Goal: Information Seeking & Learning: Learn about a topic

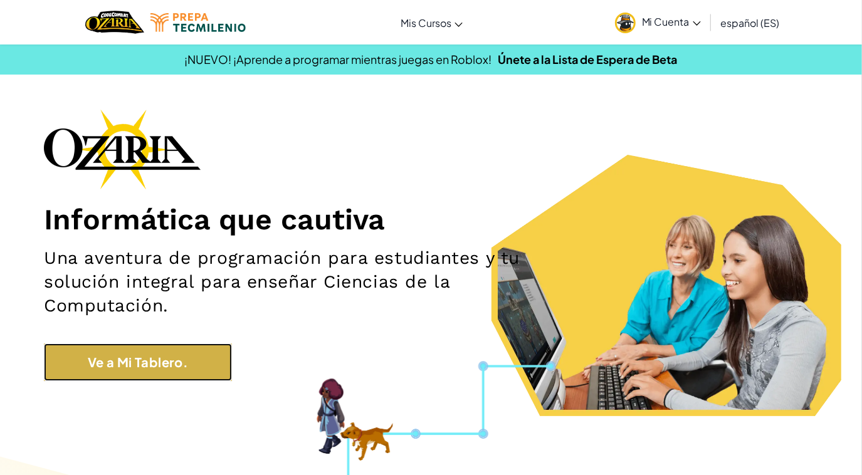
click at [205, 354] on link "Ve a Mi Tablero." at bounding box center [138, 363] width 188 height 38
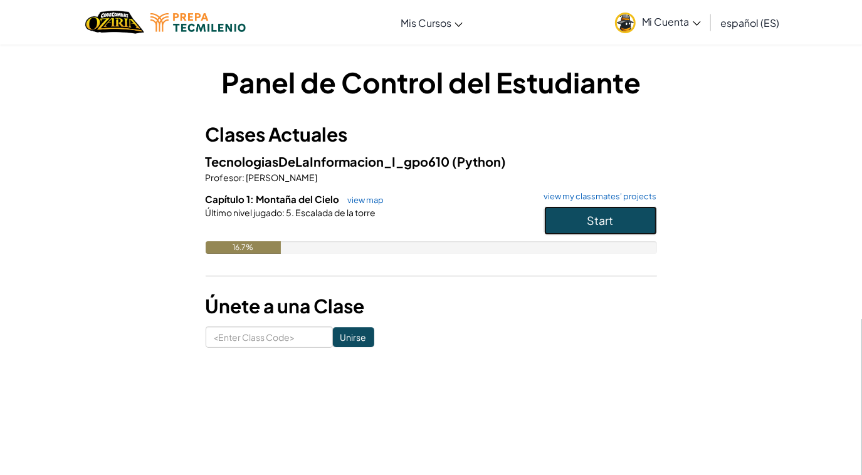
click at [578, 220] on button "Start" at bounding box center [600, 220] width 113 height 29
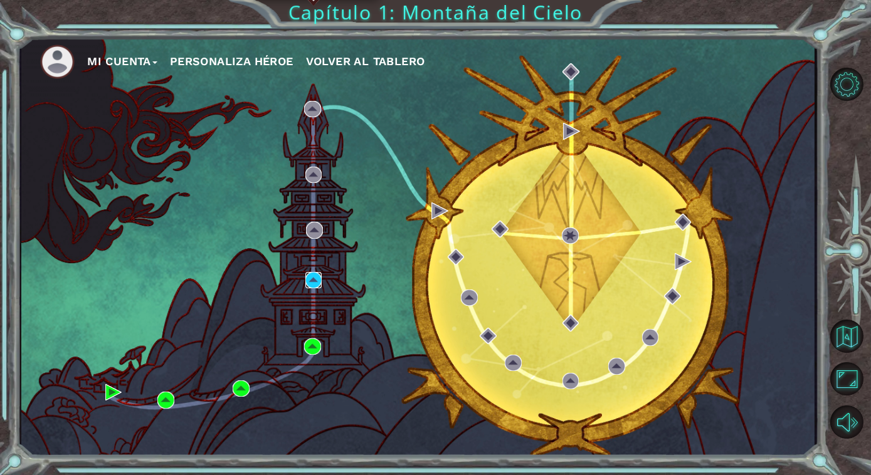
click at [314, 275] on img at bounding box center [313, 280] width 17 height 17
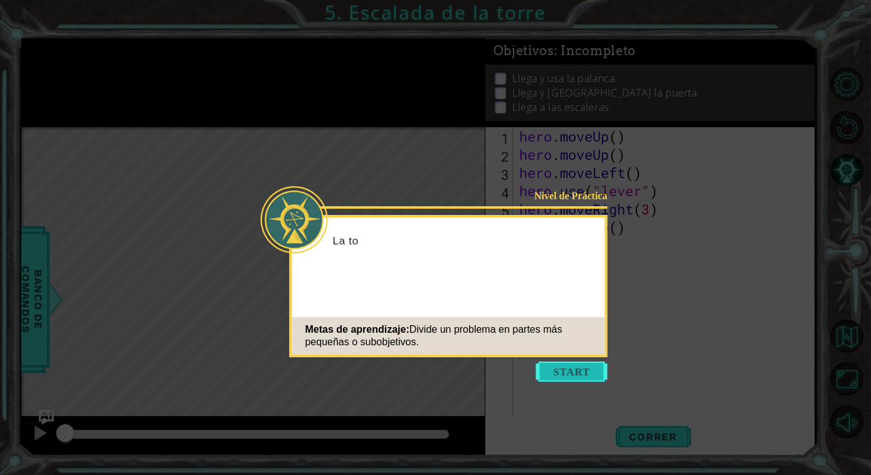
click at [572, 374] on button "Start" at bounding box center [571, 372] width 71 height 20
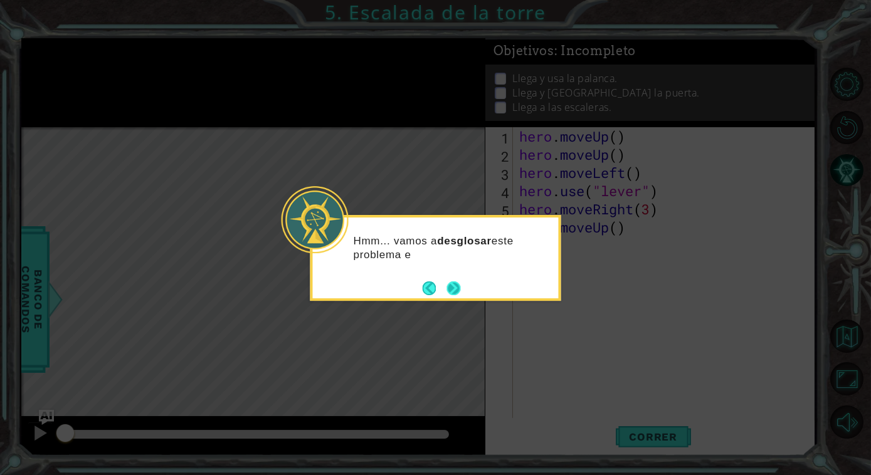
click at [455, 285] on button "Next" at bounding box center [454, 289] width 14 height 14
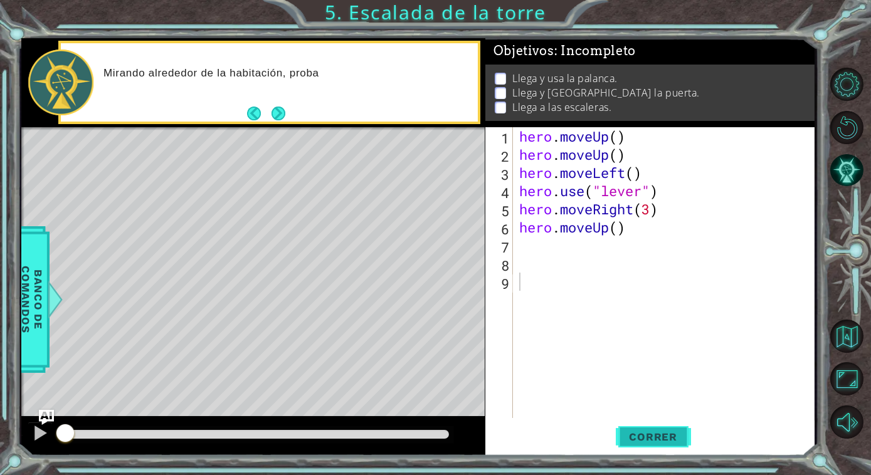
click at [657, 430] on button "Correr" at bounding box center [653, 437] width 75 height 33
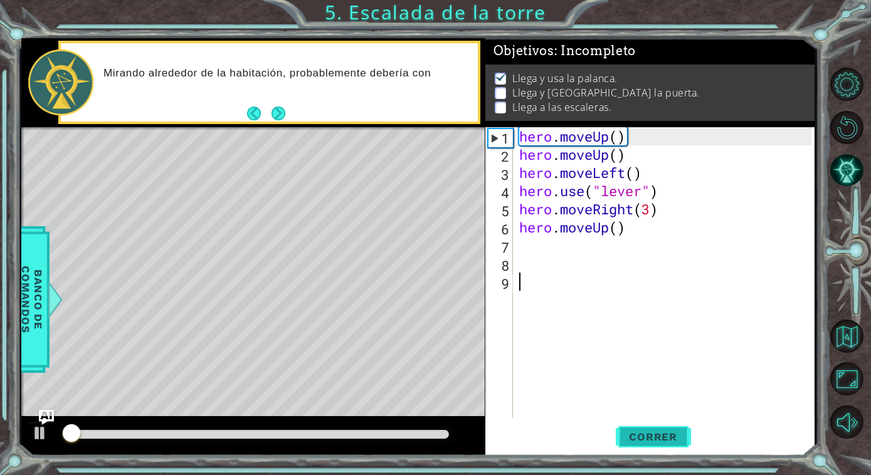
scroll to position [4, 0]
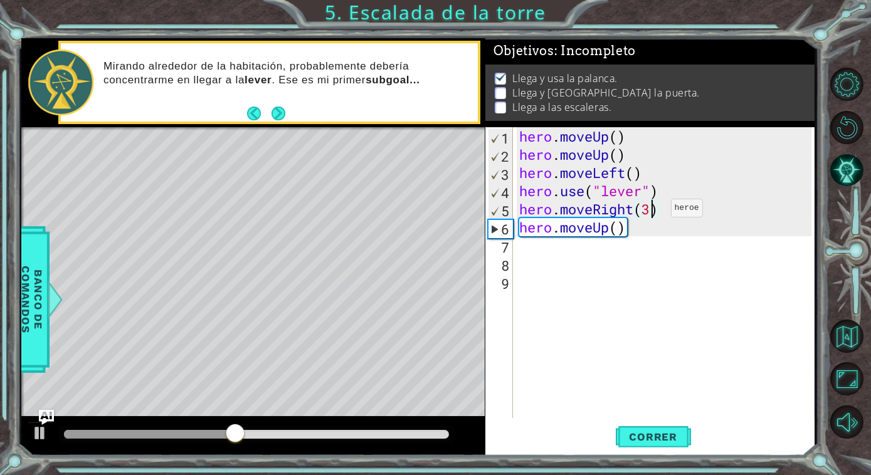
click at [652, 211] on div "hero . moveUp ( ) hero . moveUp ( ) hero . moveLeft ( ) hero . use ( "lever" ) …" at bounding box center [667, 290] width 301 height 327
click at [615, 228] on div "hero . moveUp ( ) hero . moveUp ( ) hero . moveLeft ( ) hero . use ( "lever" ) …" at bounding box center [667, 290] width 301 height 327
click at [649, 206] on div "hero . moveUp ( ) hero . moveUp ( ) hero . moveLeft ( ) hero . use ( "lever" ) …" at bounding box center [667, 290] width 301 height 327
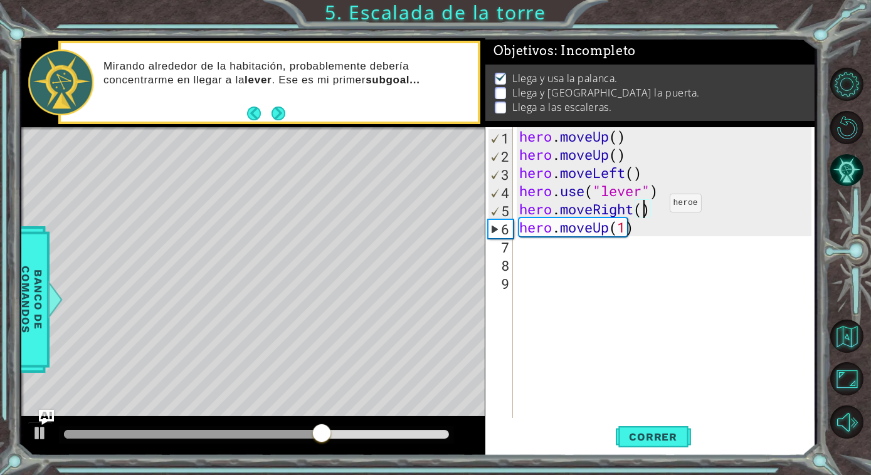
scroll to position [0, 5]
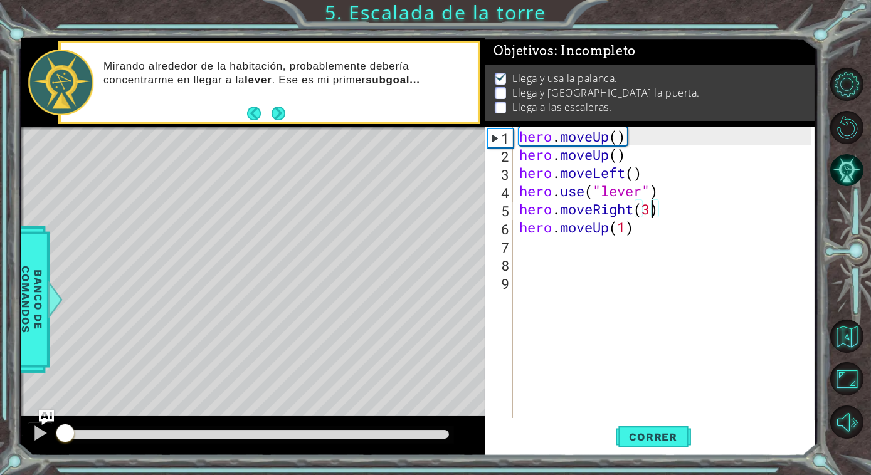
drag, startPoint x: 181, startPoint y: 433, endPoint x: -3, endPoint y: 426, distance: 183.9
click at [0, 426] on html "1 ההההההההההההההההההההההההההההההההההההההההההההההההההההההההההההההההההההההההההההה…" at bounding box center [435, 237] width 871 height 475
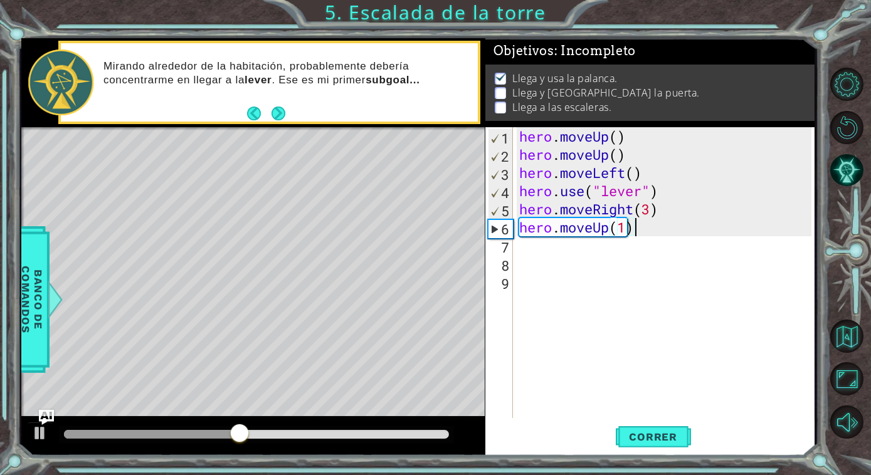
click at [631, 235] on div "hero . moveUp ( ) hero . moveUp ( ) hero . moveLeft ( ) hero . use ( "lever" ) …" at bounding box center [667, 290] width 301 height 327
click at [627, 231] on div "hero . moveUp ( ) hero . moveUp ( ) hero . moveLeft ( ) hero . use ( "lever" ) …" at bounding box center [667, 290] width 301 height 327
drag, startPoint x: 632, startPoint y: 230, endPoint x: 646, endPoint y: 231, distance: 14.5
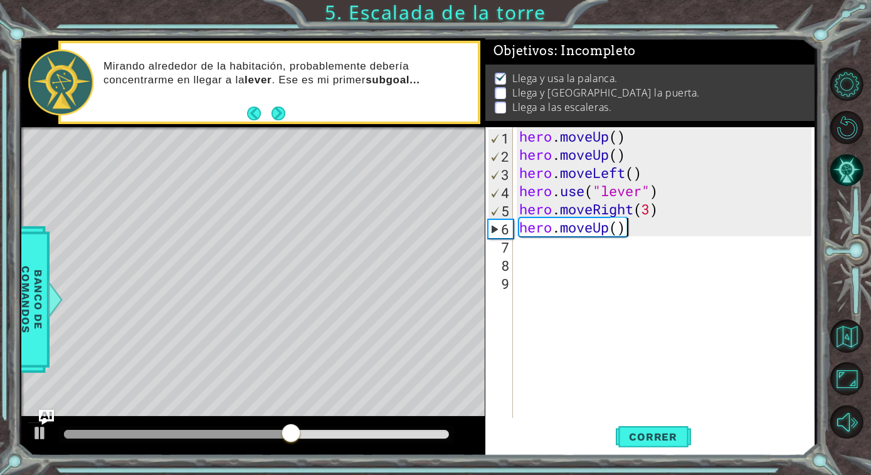
click at [635, 230] on div "hero . moveUp ( ) hero . moveUp ( ) hero . moveLeft ( ) hero . use ( "lever" ) …" at bounding box center [667, 290] width 301 height 327
click at [648, 213] on div "hero . moveUp ( ) hero . moveUp ( ) hero . moveLeft ( ) hero . use ( "lever" ) …" at bounding box center [667, 290] width 301 height 327
click at [650, 443] on span "Correr" at bounding box center [652, 437] width 73 height 13
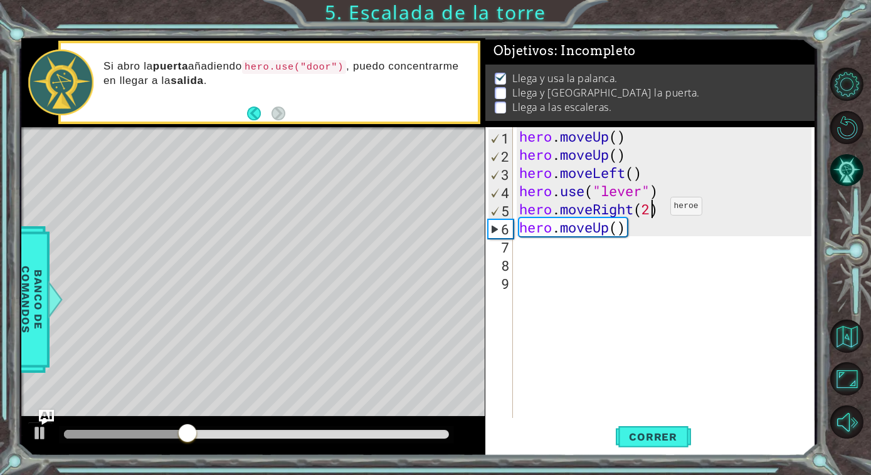
click at [651, 209] on div "hero . moveUp ( ) hero . moveUp ( ) hero . moveLeft ( ) hero . use ( "lever" ) …" at bounding box center [667, 290] width 301 height 327
click at [267, 437] on div at bounding box center [256, 434] width 384 height 9
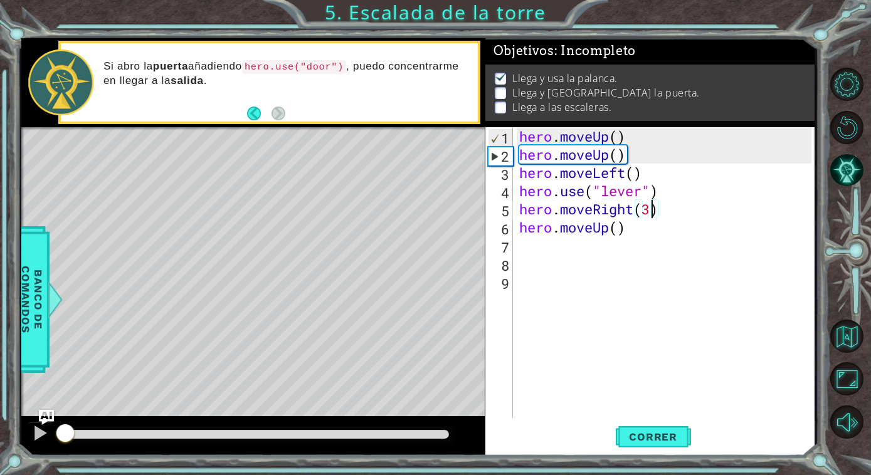
drag, startPoint x: 263, startPoint y: 425, endPoint x: 0, endPoint y: 423, distance: 263.4
click at [0, 423] on html "1 ההההההההההההההההההההההההההההההההההההההההההההההההההההההההההההההההההההההההההההה…" at bounding box center [435, 237] width 871 height 475
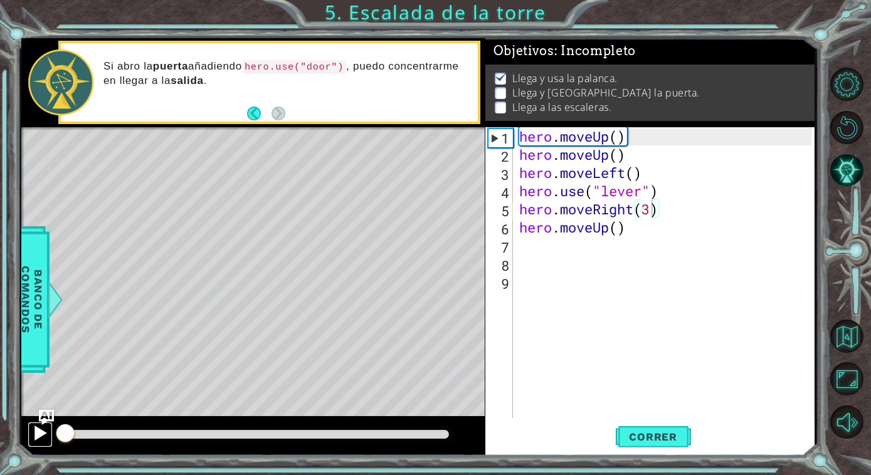
click at [36, 434] on div at bounding box center [40, 433] width 16 height 16
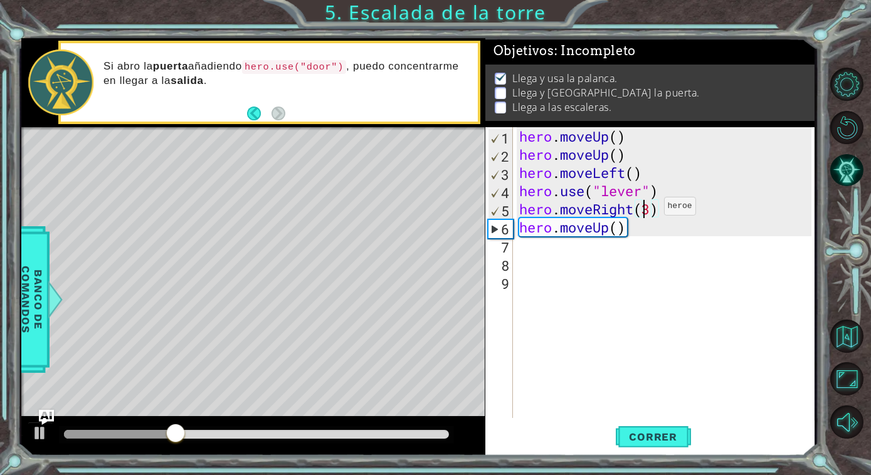
click at [645, 209] on div "hero . moveUp ( ) hero . moveUp ( ) hero . moveLeft ( ) hero . use ( "lever" ) …" at bounding box center [667, 290] width 301 height 327
click at [650, 209] on div "hero . moveUp ( ) hero . moveUp ( ) hero . moveLeft ( ) hero . use ( "lever" ) …" at bounding box center [667, 290] width 301 height 327
click at [653, 432] on span "Correr" at bounding box center [652, 437] width 73 height 13
click at [613, 224] on div "hero . moveUp ( ) hero . moveUp ( ) hero . moveLeft ( ) hero . use ( "lever" ) …" at bounding box center [667, 290] width 301 height 327
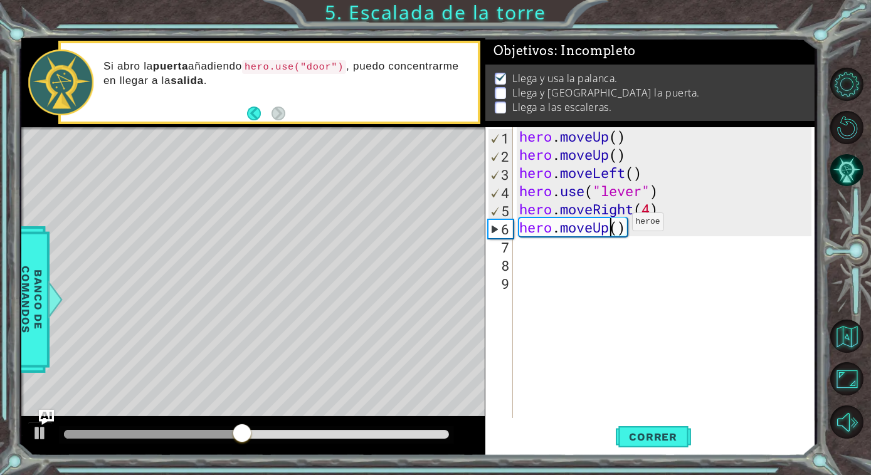
click at [613, 224] on div "hero . moveUp ( ) hero . moveUp ( ) hero . moveLeft ( ) hero . use ( "lever" ) …" at bounding box center [667, 290] width 301 height 327
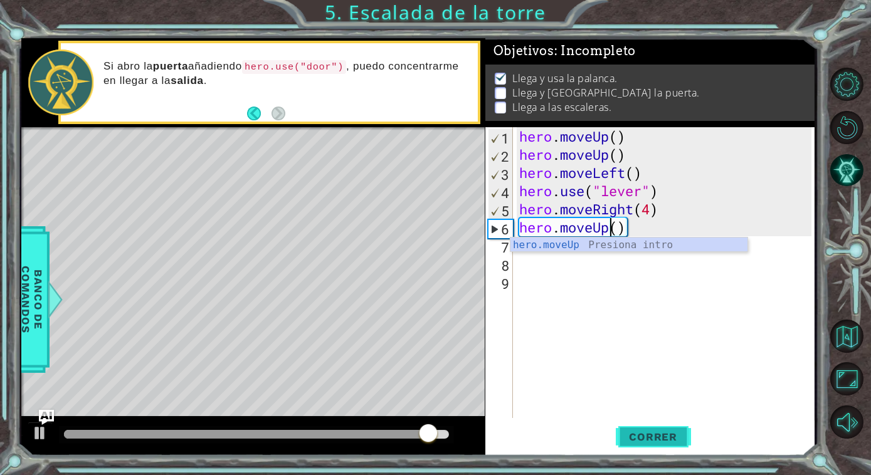
type textarea "hero.moveUp()"
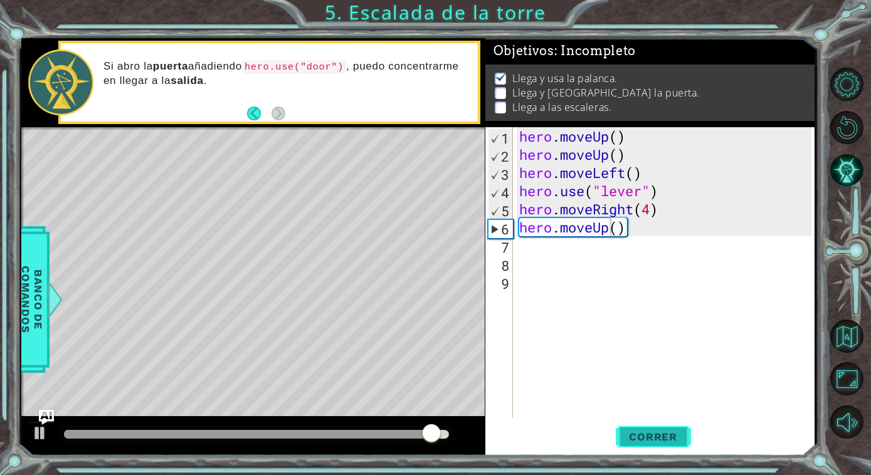
click at [665, 433] on span "Correr" at bounding box center [652, 437] width 73 height 13
click at [618, 236] on div "hero . moveUp ( ) hero . moveUp ( ) hero . moveLeft ( ) hero . use ( "lever" ) …" at bounding box center [667, 290] width 301 height 327
click at [633, 220] on div "hero . moveUp ( ) hero . moveUp ( ) hero . moveLeft ( ) hero . use ( "lever" ) …" at bounding box center [667, 290] width 301 height 327
click at [623, 226] on div "hero . moveUp ( ) hero . moveUp ( ) hero . moveLeft ( ) hero . use ( "lever" ) …" at bounding box center [667, 290] width 301 height 327
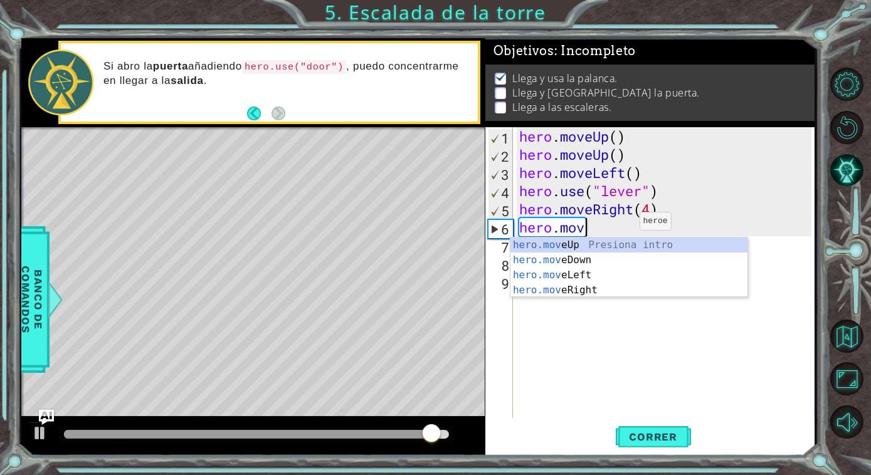
type textarea "h"
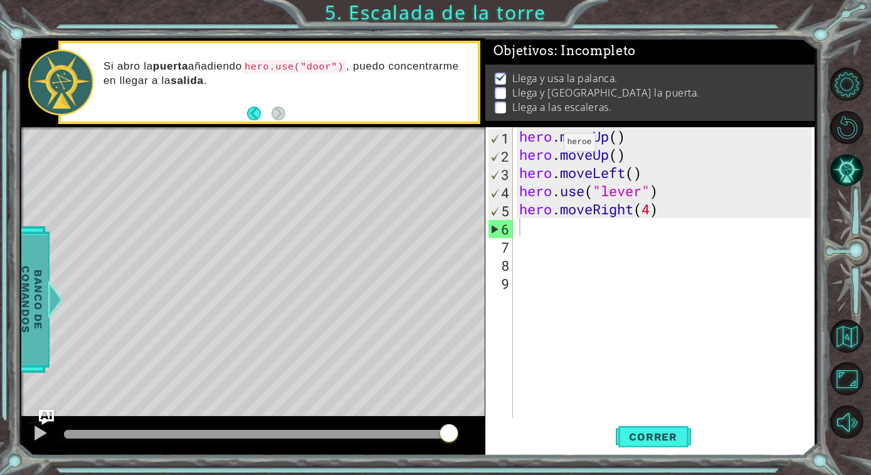
click at [24, 266] on span "Banco de comandos" at bounding box center [32, 300] width 33 height 130
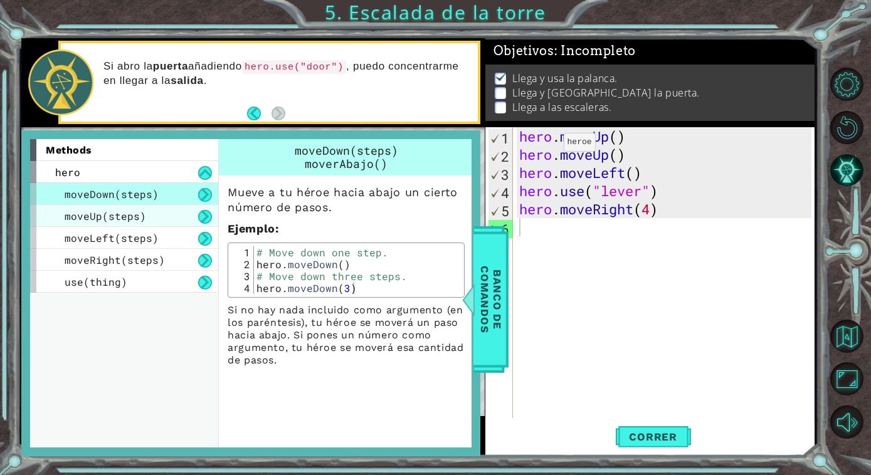
click at [137, 219] on span "moveUp(steps)" at bounding box center [106, 215] width 82 height 13
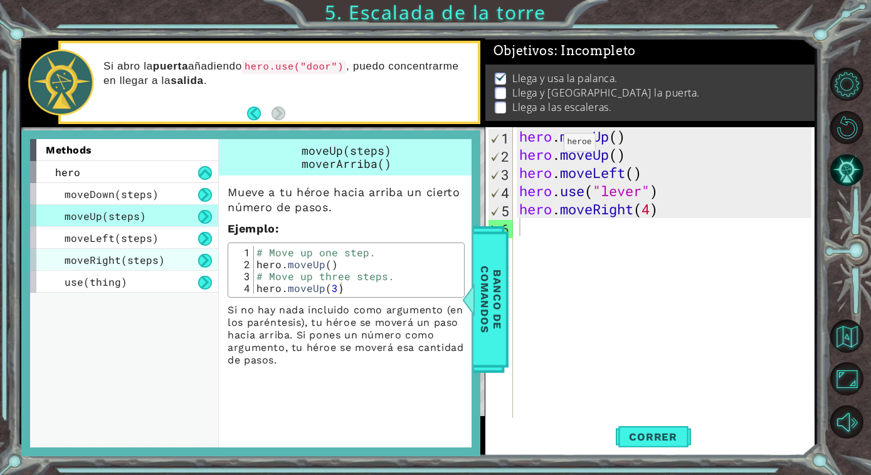
click at [149, 260] on span "moveRight(steps)" at bounding box center [115, 259] width 100 height 13
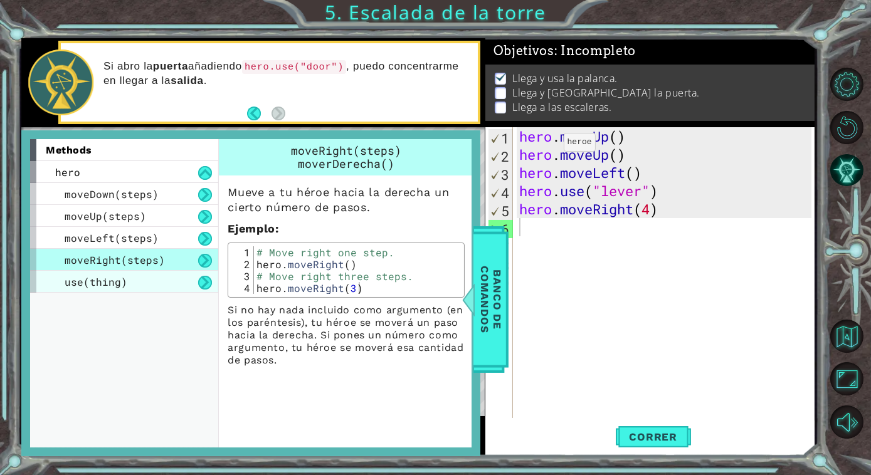
click at [182, 283] on div "use(thing)" at bounding box center [124, 282] width 188 height 22
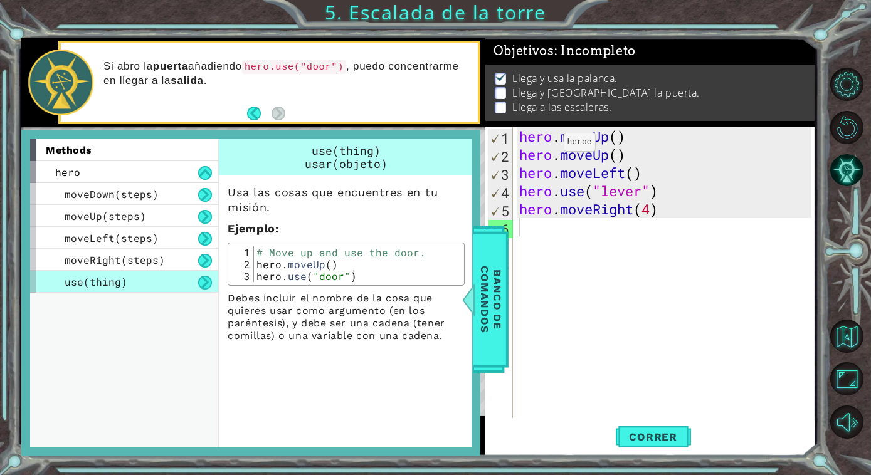
type textarea "hero.use("door")"
drag, startPoint x: 251, startPoint y: 277, endPoint x: 272, endPoint y: 278, distance: 20.2
click at [272, 278] on div "hero.use("door") 1 2 3 # Move up and use the door. hero . moveUp ( ) hero . use…" at bounding box center [346, 264] width 230 height 36
drag, startPoint x: 258, startPoint y: 272, endPoint x: 352, endPoint y: 278, distance: 94.3
click at [352, 278] on div "# Move up and use the door. hero . moveUp ( ) hero . use ( "door" )" at bounding box center [358, 276] width 208 height 60
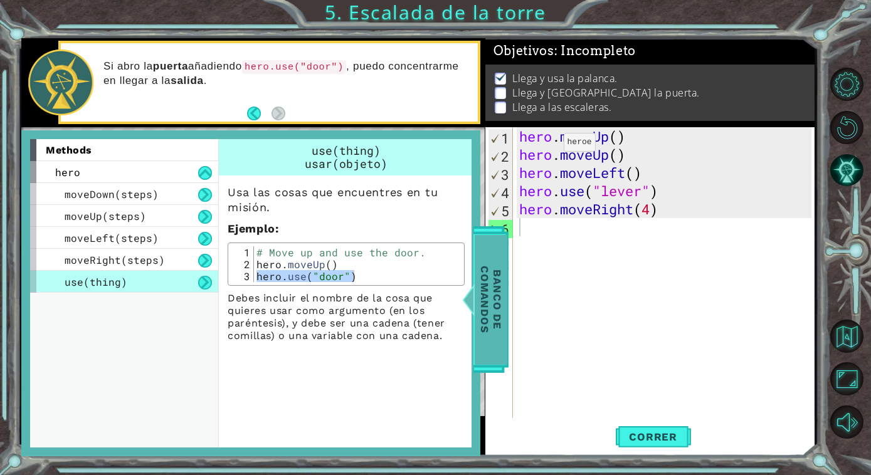
click at [477, 267] on span "Banco de comandos" at bounding box center [491, 300] width 33 height 130
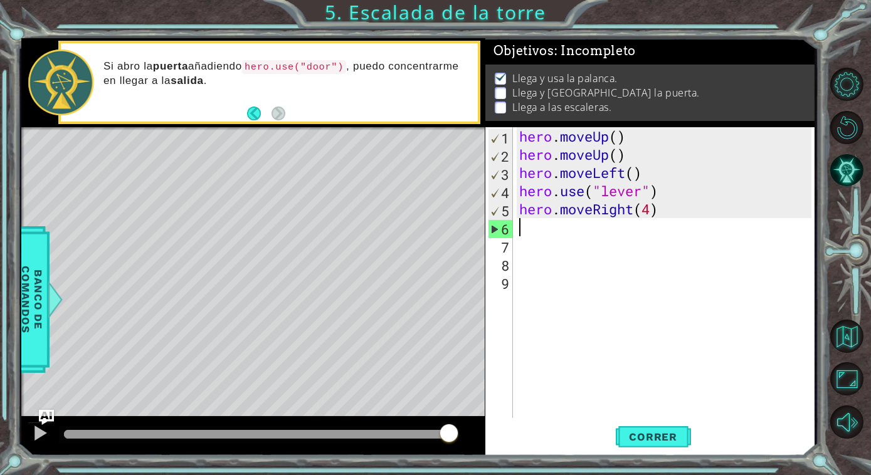
click at [530, 224] on div "hero . moveUp ( ) hero . moveUp ( ) hero . moveLeft ( ) hero . use ( "lever" ) …" at bounding box center [667, 290] width 301 height 327
paste textarea "hero.use("door")"
type textarea "hero.use("door")"
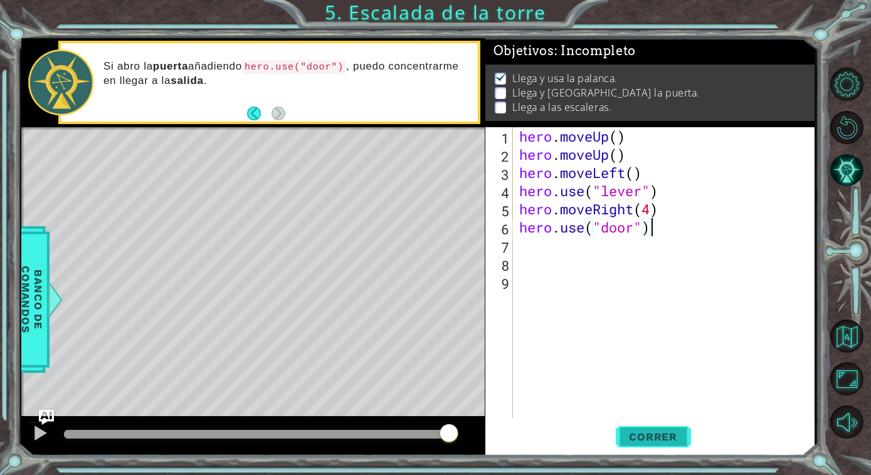
click at [653, 433] on span "Correr" at bounding box center [652, 437] width 73 height 13
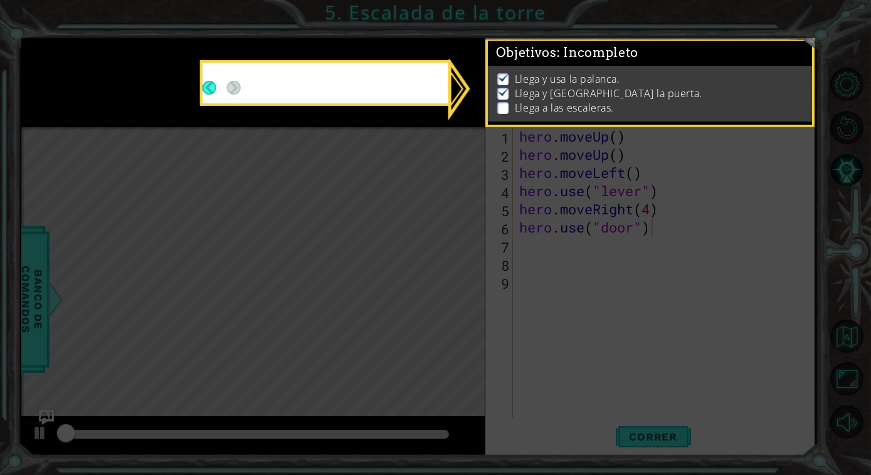
scroll to position [4, 0]
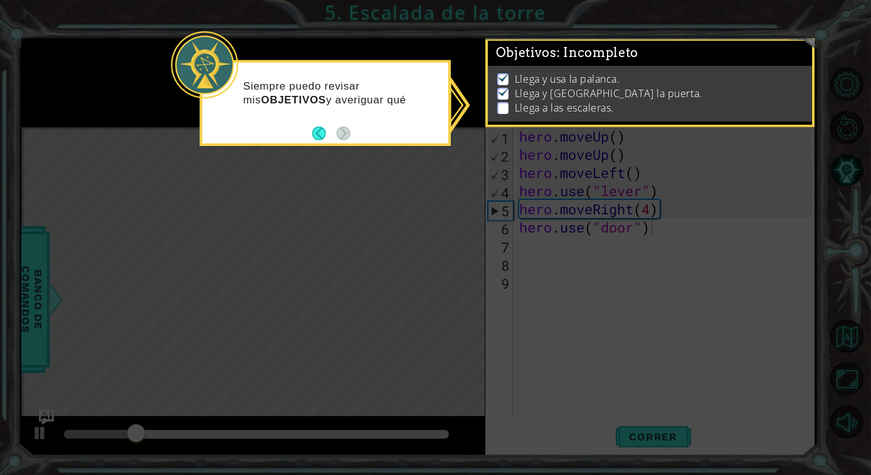
click at [371, 142] on div "Siempre puedo revisar mis OBJETIVOS y averiguar qué" at bounding box center [325, 103] width 251 height 86
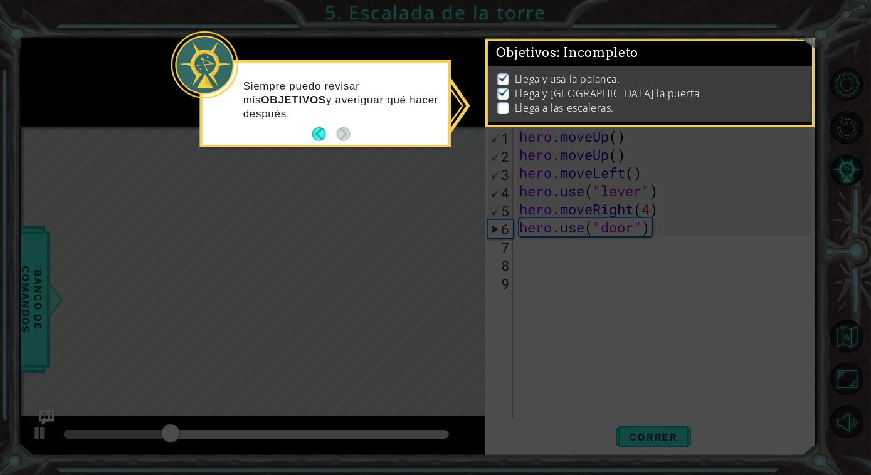
click at [498, 102] on p at bounding box center [502, 108] width 11 height 12
click at [321, 135] on button "Back" at bounding box center [324, 134] width 24 height 14
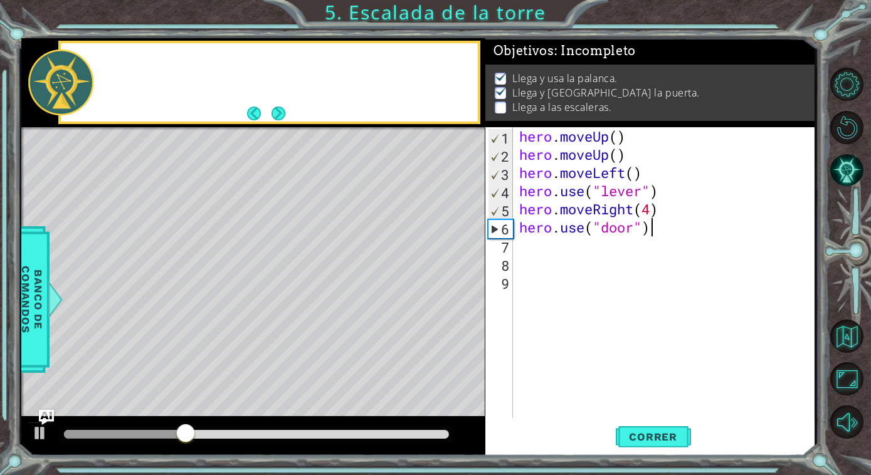
scroll to position [3, 0]
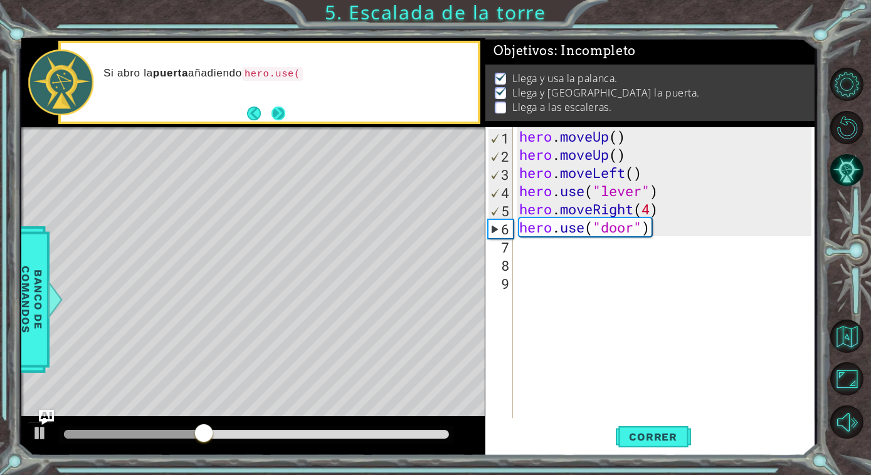
click at [284, 113] on button "Next" at bounding box center [279, 114] width 14 height 14
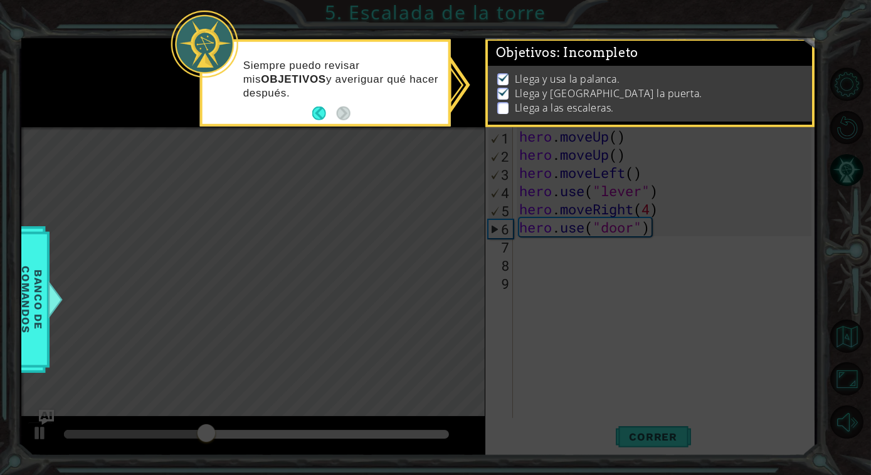
scroll to position [4, 0]
click at [311, 109] on div "Siempre puedo revisar mis OBJETIVOS y averiguar qué hacer después." at bounding box center [326, 84] width 246 height 77
click at [319, 109] on button "Back" at bounding box center [324, 114] width 24 height 14
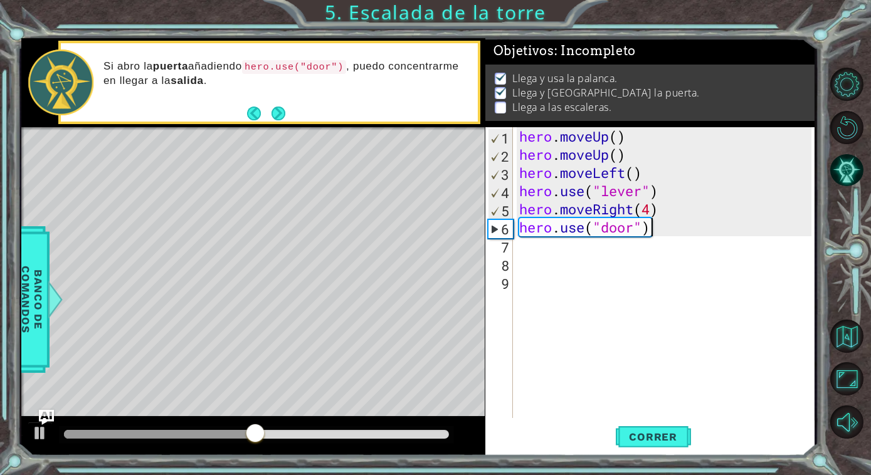
click at [541, 250] on div "hero . moveUp ( ) hero . moveUp ( ) hero . moveLeft ( ) hero . use ( "lever" ) …" at bounding box center [667, 290] width 301 height 327
type textarea "h"
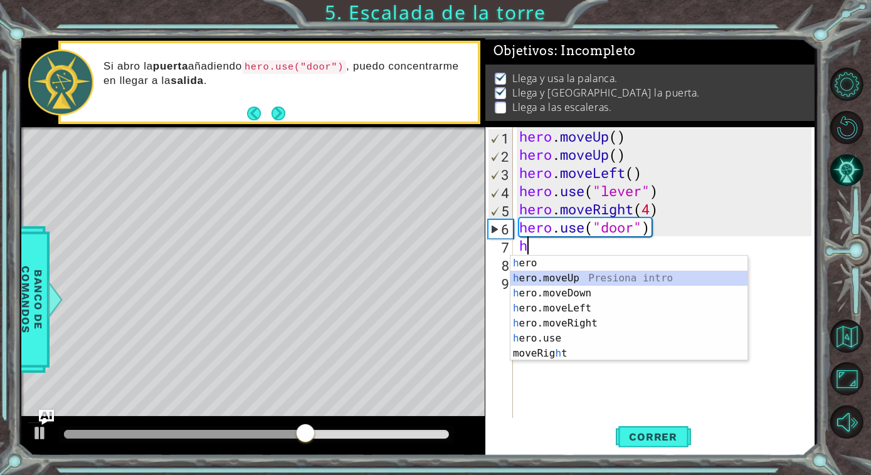
click at [579, 272] on div "h ero Presiona intro h ero.moveUp Presiona intro h ero.moveDown Presiona intro …" at bounding box center [629, 323] width 238 height 135
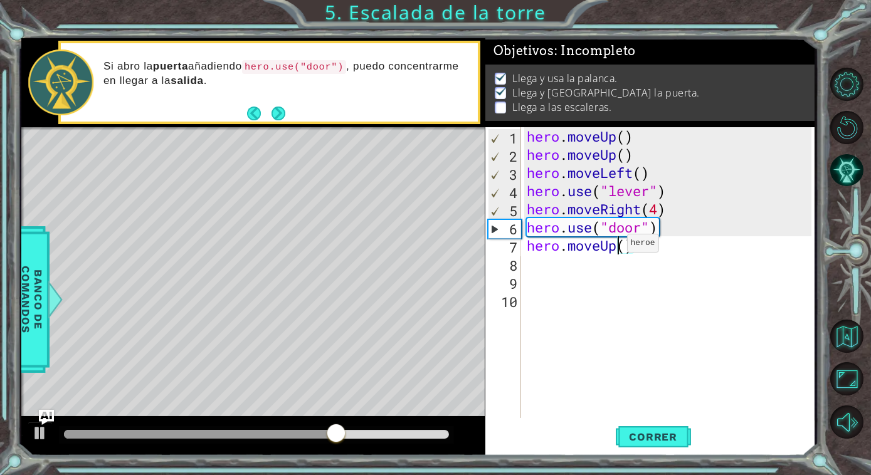
click at [616, 246] on div "hero . moveUp ( ) hero . moveUp ( ) hero . moveLeft ( ) hero . use ( "lever" ) …" at bounding box center [670, 290] width 293 height 327
click at [621, 245] on div "hero . moveUp ( ) hero . moveUp ( ) hero . moveLeft ( ) hero . use ( "lever" ) …" at bounding box center [670, 290] width 293 height 327
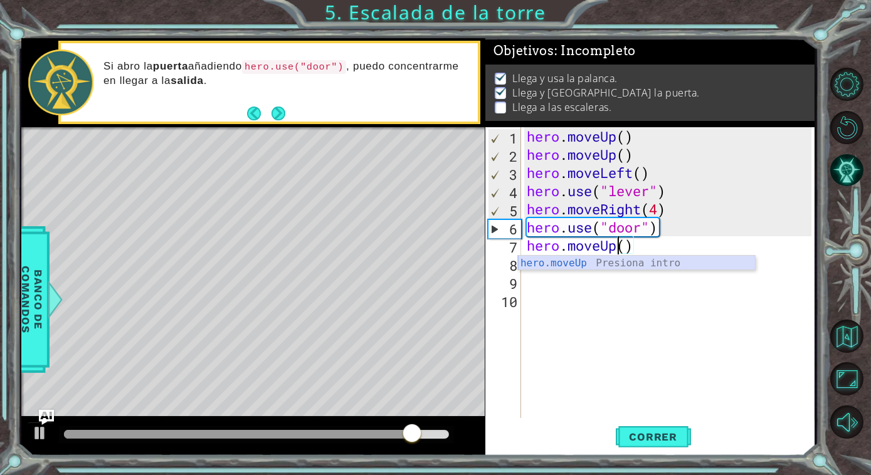
click at [628, 262] on div "hero.moveUp Presiona intro" at bounding box center [637, 278] width 238 height 45
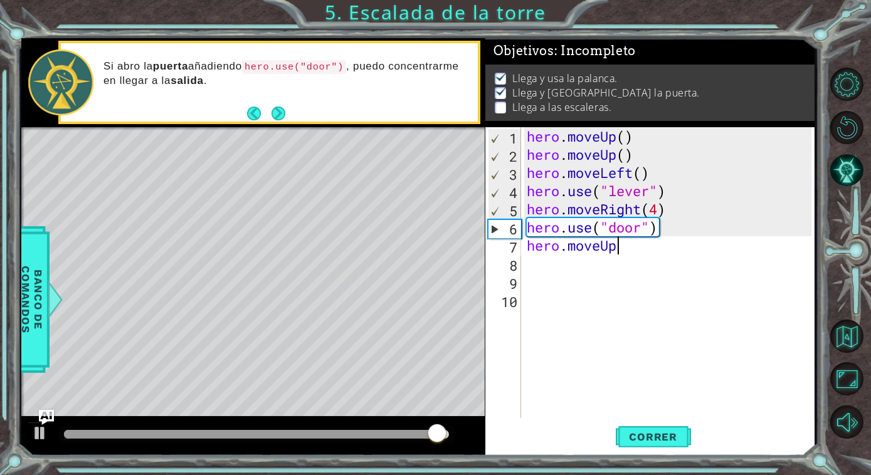
click at [621, 245] on div "hero . moveUp ( ) hero . moveUp ( ) hero . moveLeft ( ) hero . use ( "lever" ) …" at bounding box center [670, 290] width 293 height 327
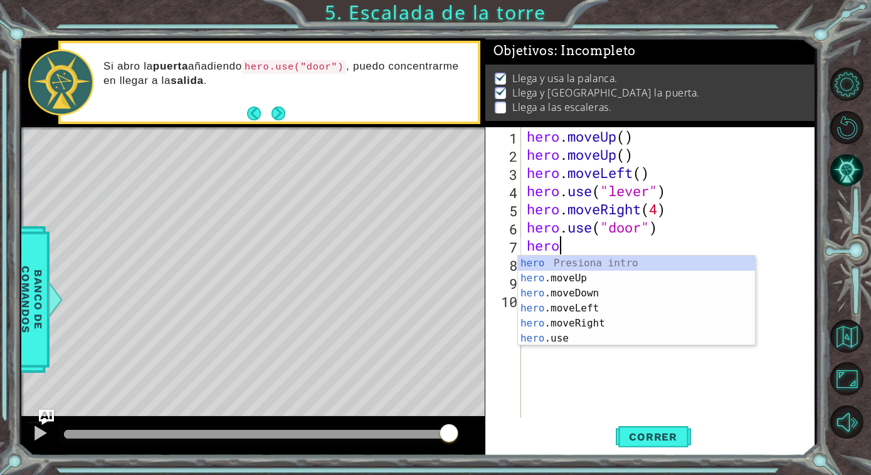
scroll to position [0, 0]
type textarea "h"
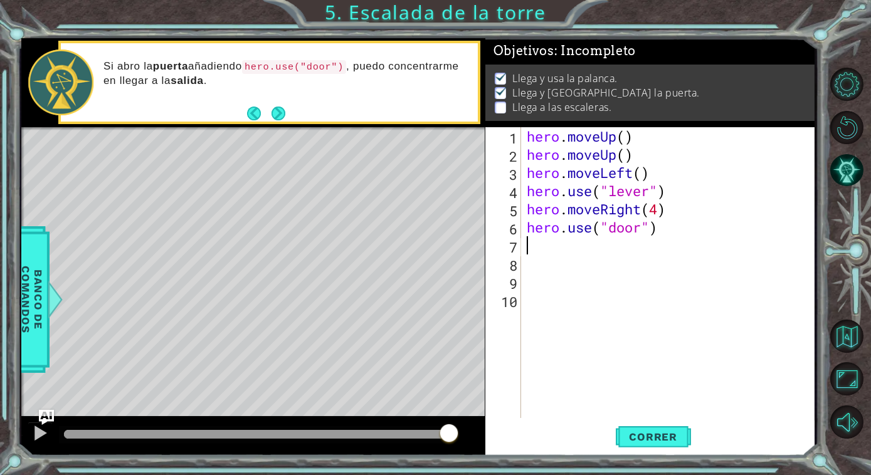
type textarea "h"
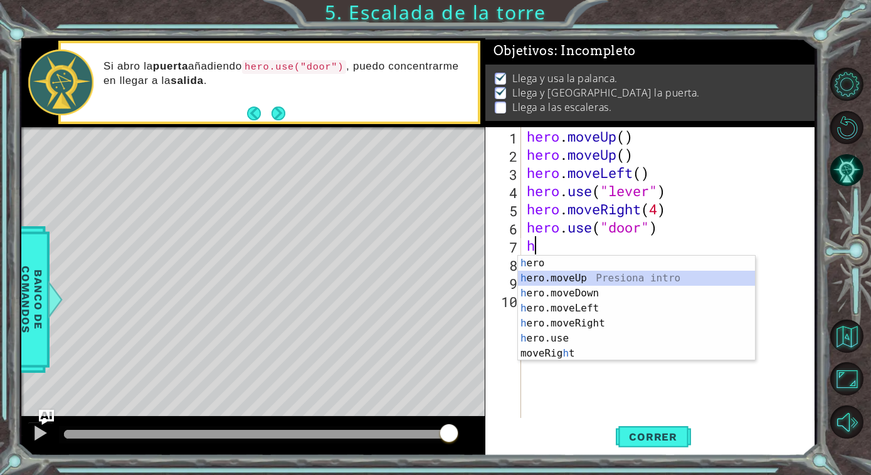
click at [611, 275] on div "h ero Presiona intro h ero.moveUp Presiona intro h ero.moveDown Presiona intro …" at bounding box center [637, 323] width 238 height 135
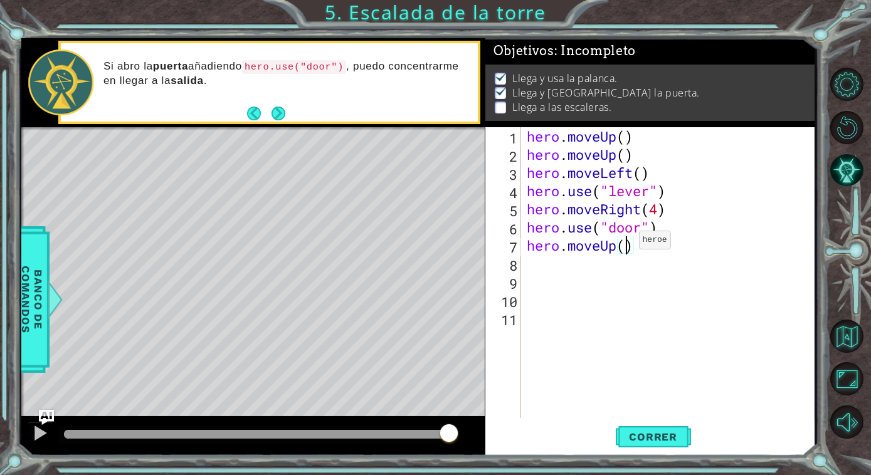
click at [628, 243] on div "hero . moveUp ( ) hero . moveUp ( ) hero . moveLeft ( ) hero . use ( "lever" ) …" at bounding box center [670, 290] width 293 height 327
type textarea "hero.moveUp(2)"
click at [667, 432] on span "Correr" at bounding box center [652, 437] width 73 height 13
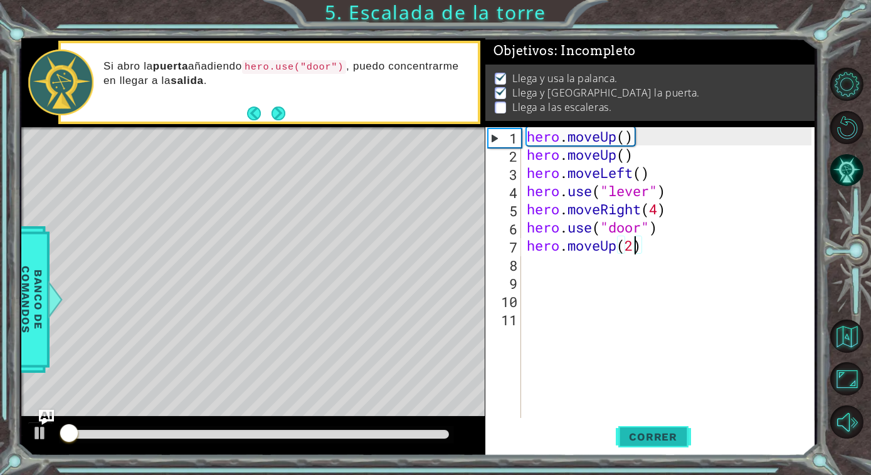
scroll to position [4, 0]
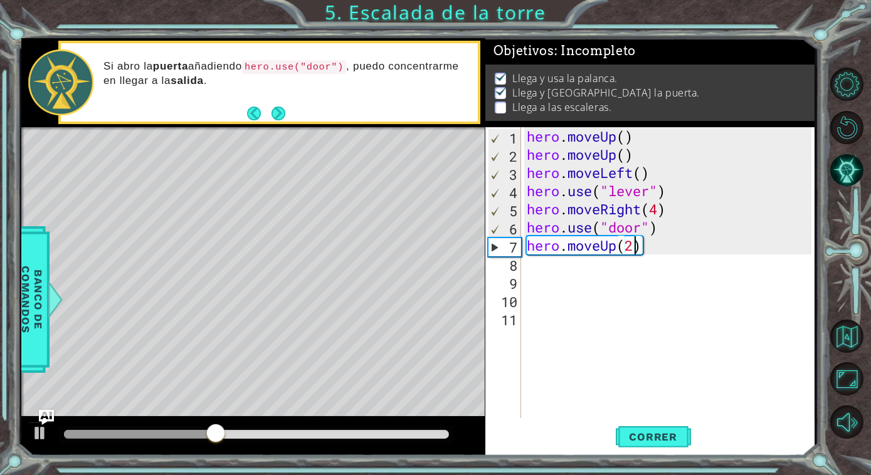
click at [540, 276] on div "hero . moveUp ( ) hero . moveUp ( ) hero . moveLeft ( ) hero . use ( "lever" ) …" at bounding box center [670, 290] width 293 height 327
click at [533, 268] on div "hero . moveUp ( ) hero . moveUp ( ) hero . moveLeft ( ) hero . use ( "lever" ) …" at bounding box center [670, 290] width 293 height 327
type textarea "h"
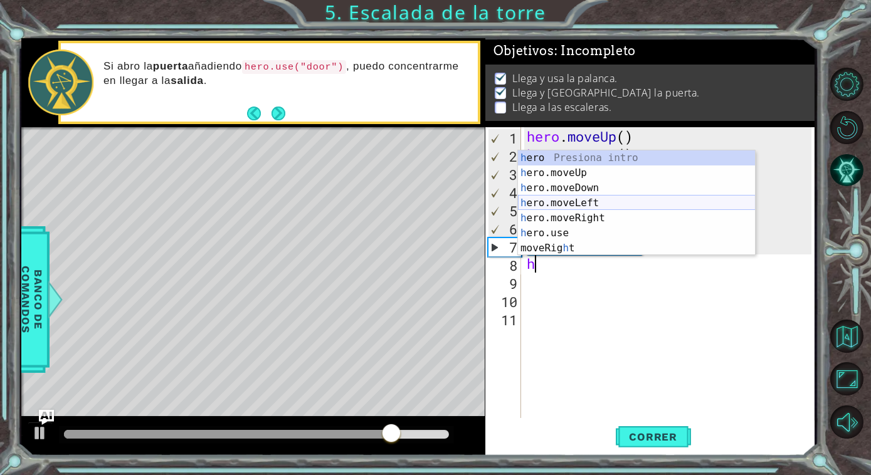
click at [587, 201] on div "h ero Presiona intro h ero.moveUp Presiona intro h ero.moveDown Presiona intro …" at bounding box center [637, 217] width 238 height 135
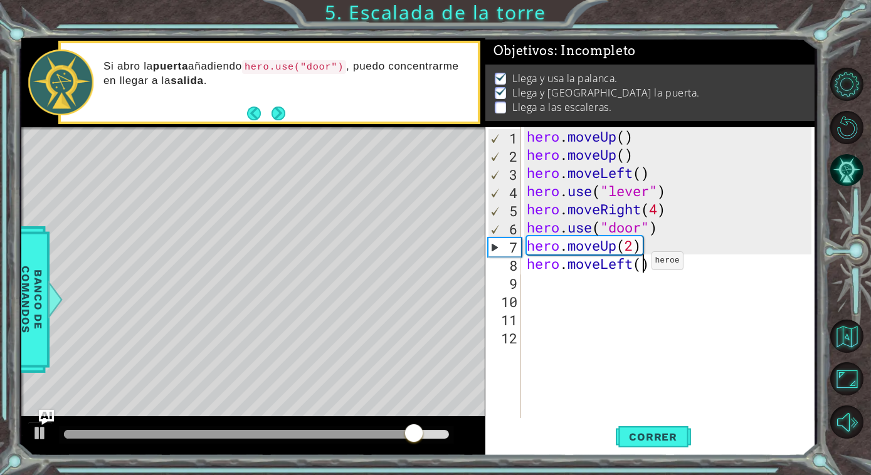
click at [640, 263] on div "hero . moveUp ( ) hero . moveUp ( ) hero . moveLeft ( ) hero . use ( "lever" ) …" at bounding box center [670, 290] width 293 height 327
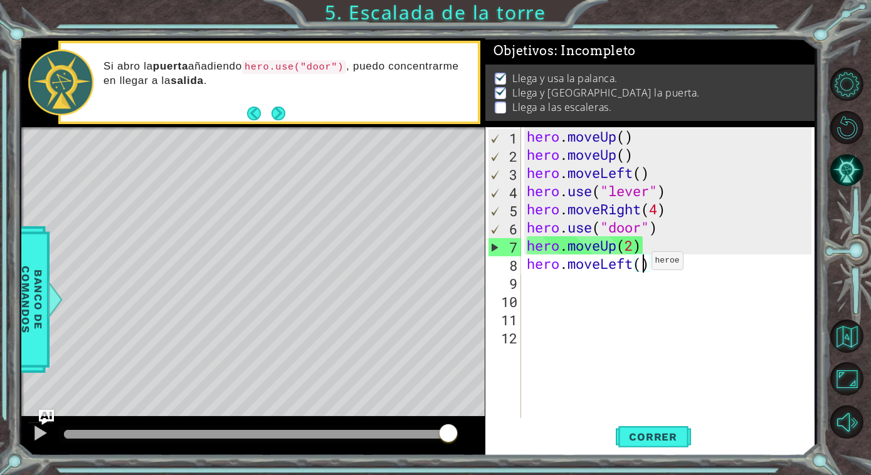
scroll to position [0, 5]
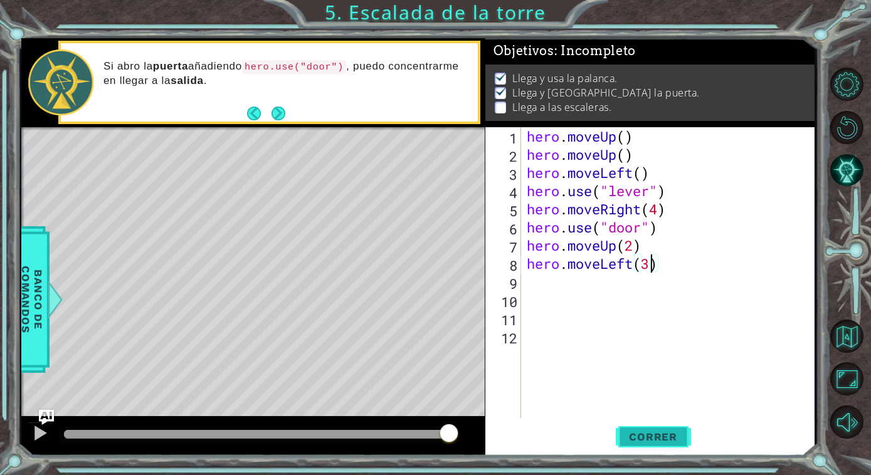
type textarea "hero.moveLeft(3)"
click at [662, 434] on span "Correr" at bounding box center [652, 437] width 73 height 13
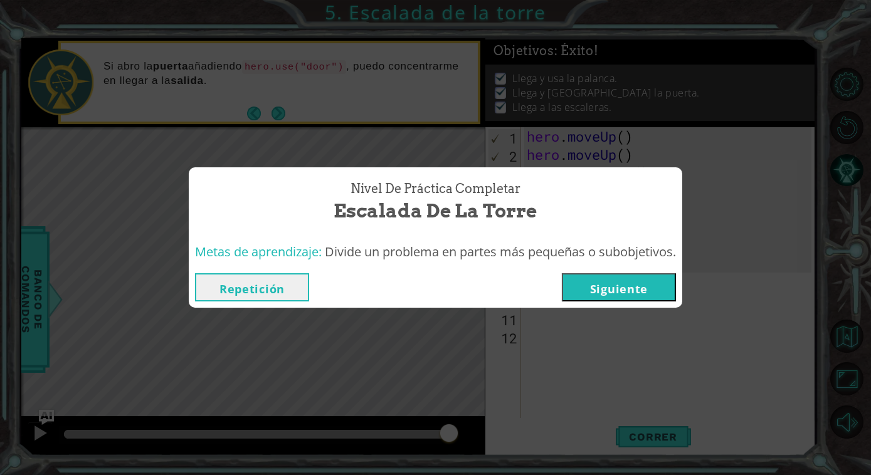
click at [612, 282] on button "Siguiente" at bounding box center [619, 287] width 114 height 28
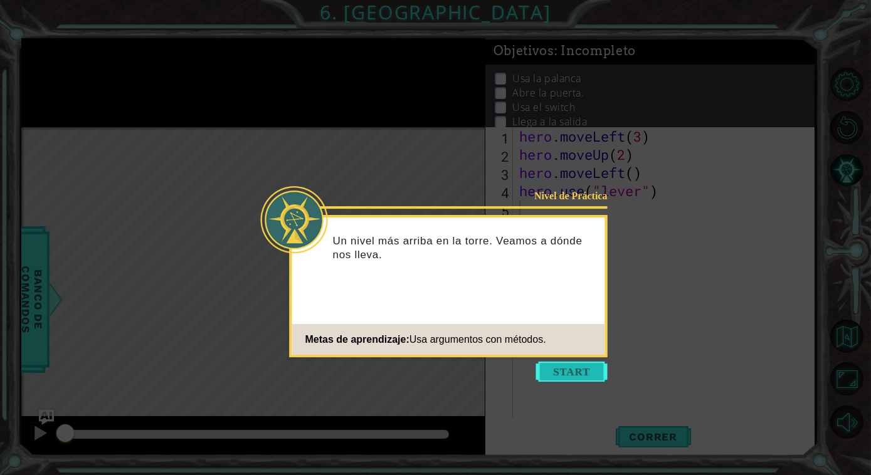
click at [566, 374] on button "Start" at bounding box center [571, 372] width 71 height 20
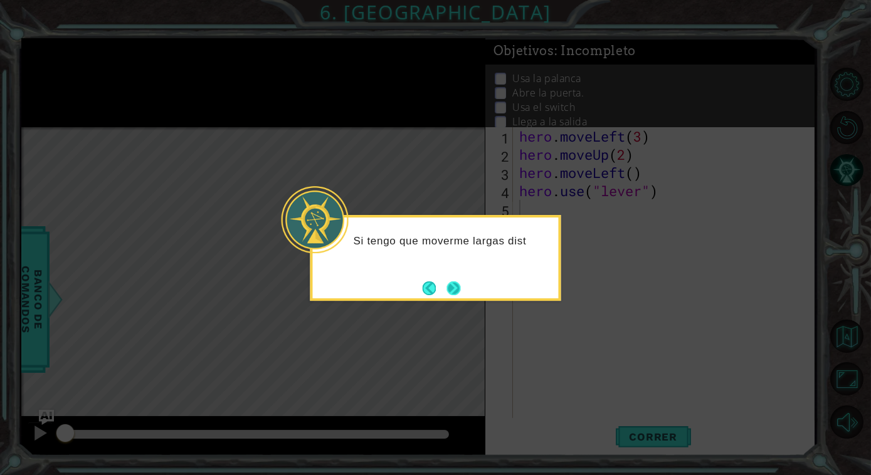
click at [450, 283] on button "Next" at bounding box center [453, 289] width 14 height 14
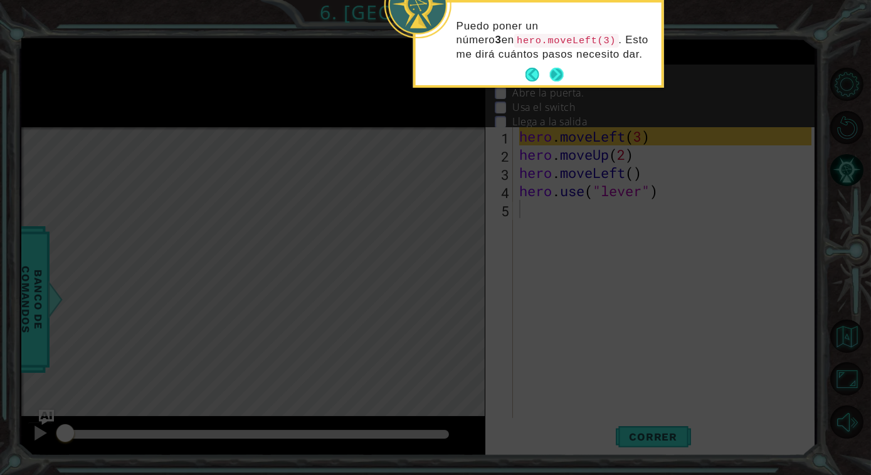
click at [555, 68] on button "Next" at bounding box center [557, 75] width 14 height 14
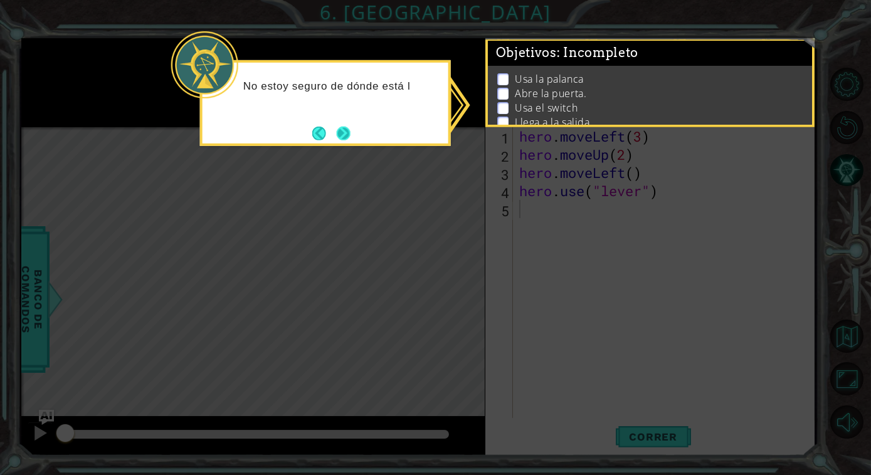
click at [341, 129] on button "Next" at bounding box center [344, 133] width 14 height 14
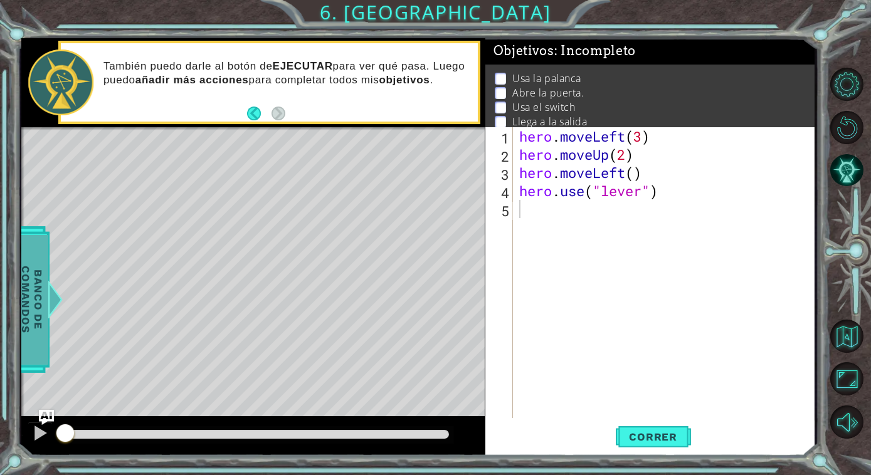
click at [26, 275] on span "Banco de comandos" at bounding box center [32, 300] width 33 height 130
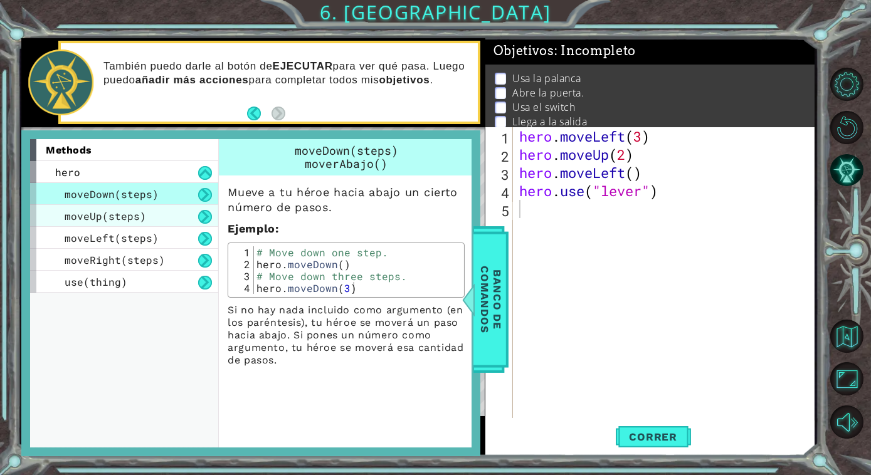
click at [139, 213] on span "moveUp(steps)" at bounding box center [106, 215] width 82 height 13
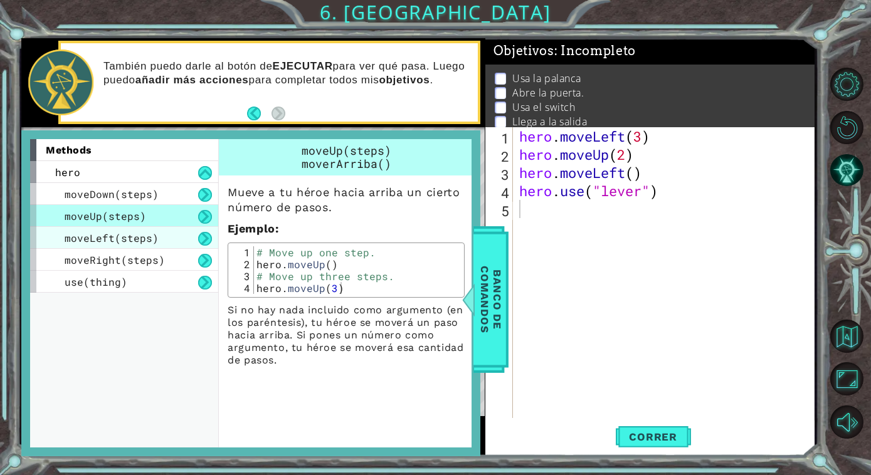
click at [133, 241] on span "moveLeft(steps)" at bounding box center [112, 237] width 94 height 13
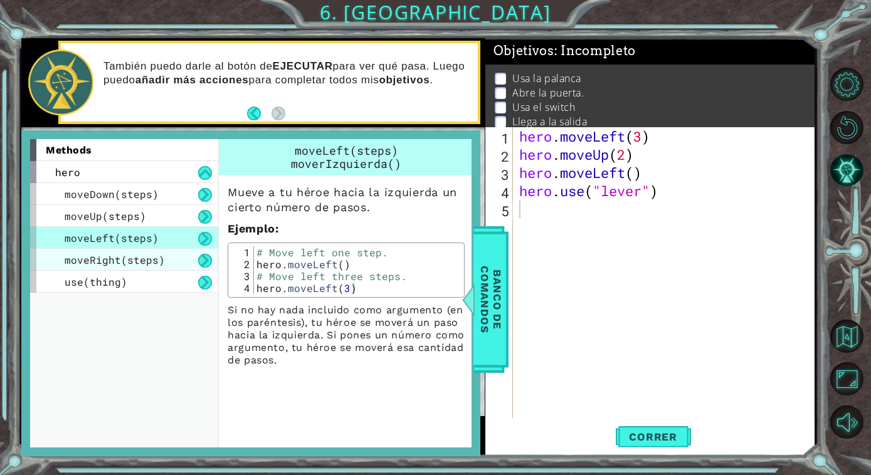
click at [132, 261] on span "moveRight(steps)" at bounding box center [115, 259] width 100 height 13
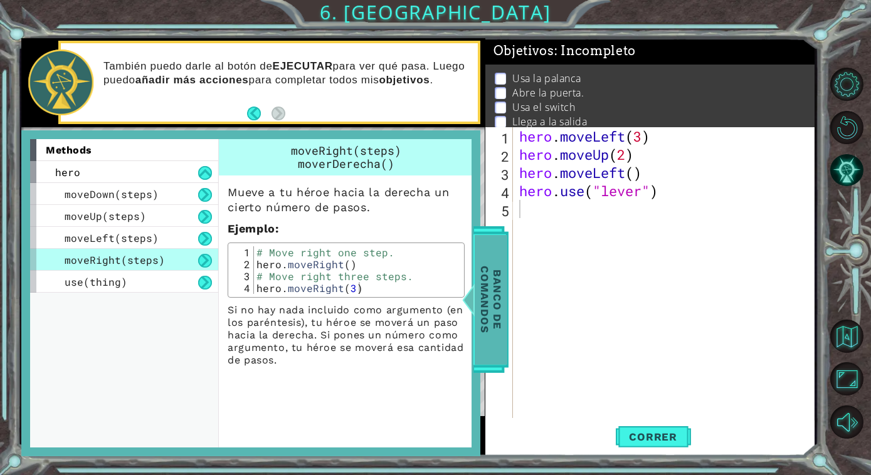
click at [491, 309] on span "Banco de comandos" at bounding box center [491, 300] width 33 height 130
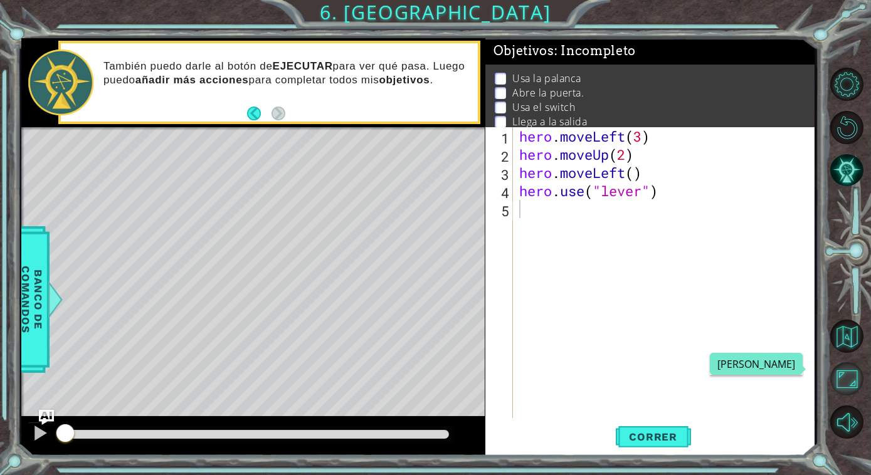
click at [847, 377] on button "Maximizar Navegador" at bounding box center [846, 378] width 33 height 33
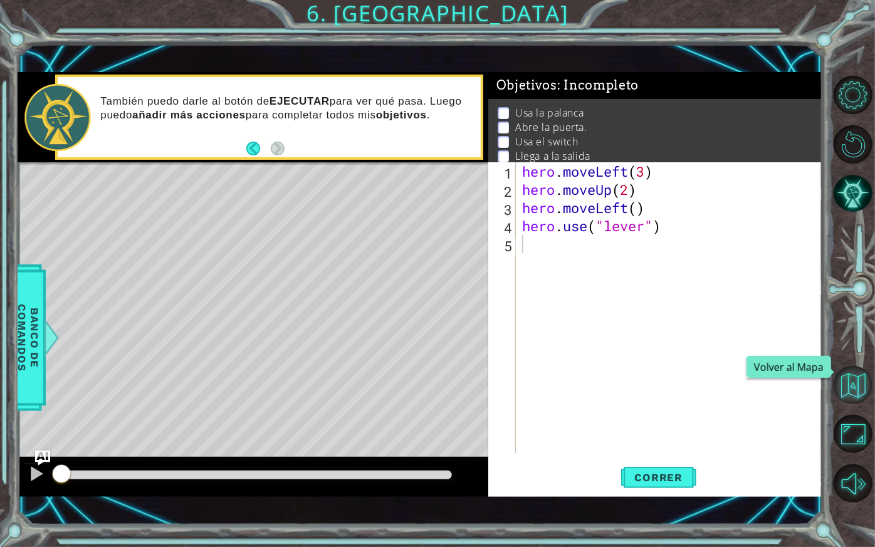
click at [848, 385] on button "Volver al Mapa" at bounding box center [853, 385] width 38 height 38
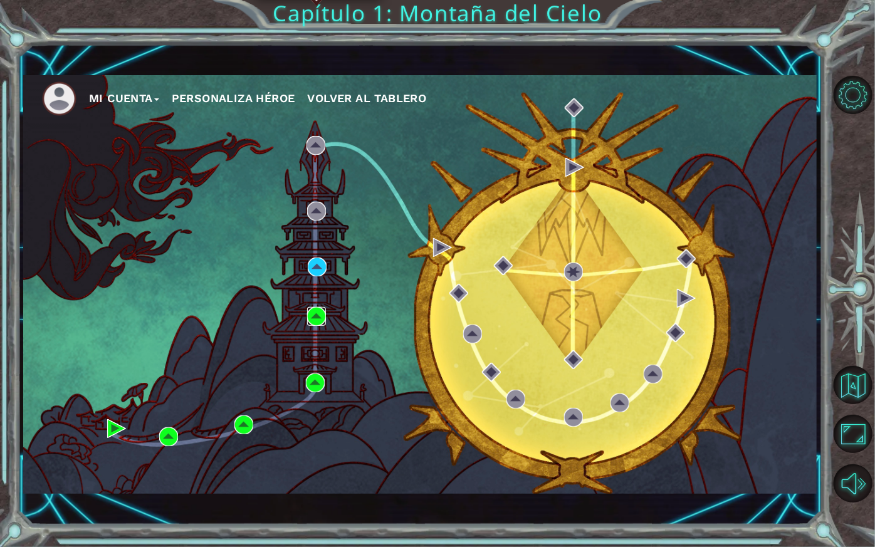
click at [319, 314] on img at bounding box center [316, 316] width 19 height 19
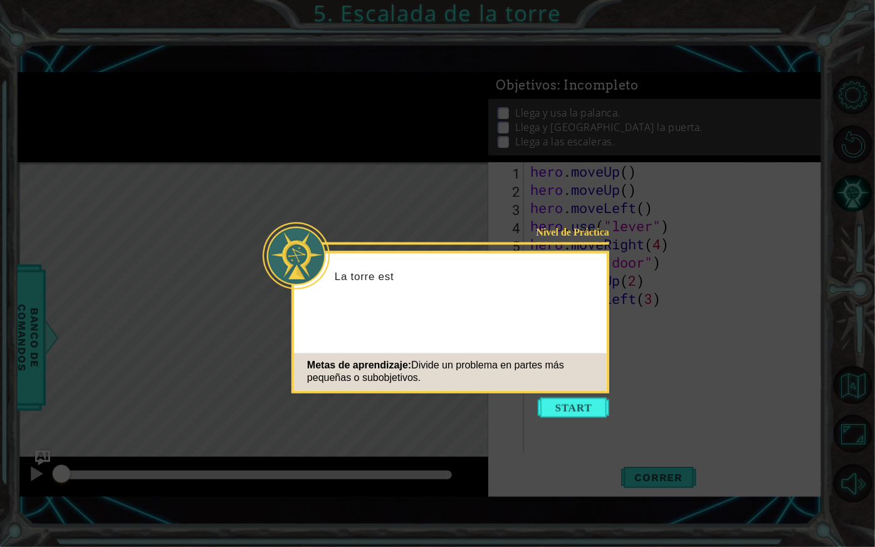
click at [581, 410] on button "Start" at bounding box center [573, 408] width 71 height 20
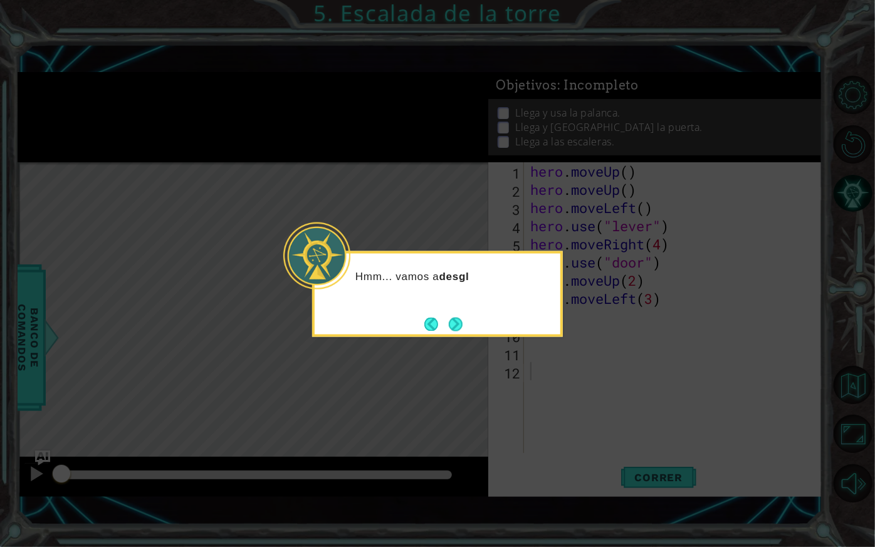
click at [528, 356] on icon at bounding box center [437, 273] width 875 height 547
click at [450, 334] on div "Hmm... vamos a desglosar este problema en partes más peque" at bounding box center [437, 294] width 251 height 86
click at [453, 321] on button "Next" at bounding box center [456, 324] width 20 height 20
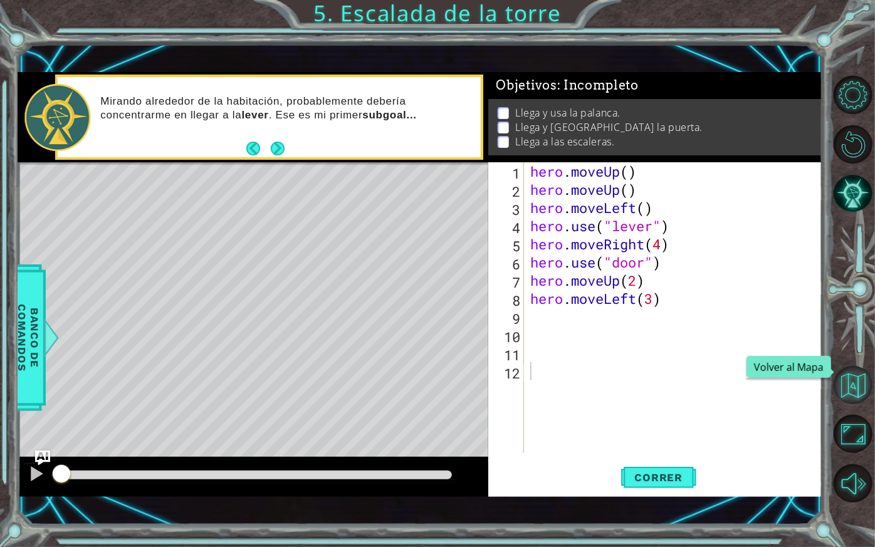
click at [853, 379] on button "Volver al Mapa" at bounding box center [853, 385] width 38 height 38
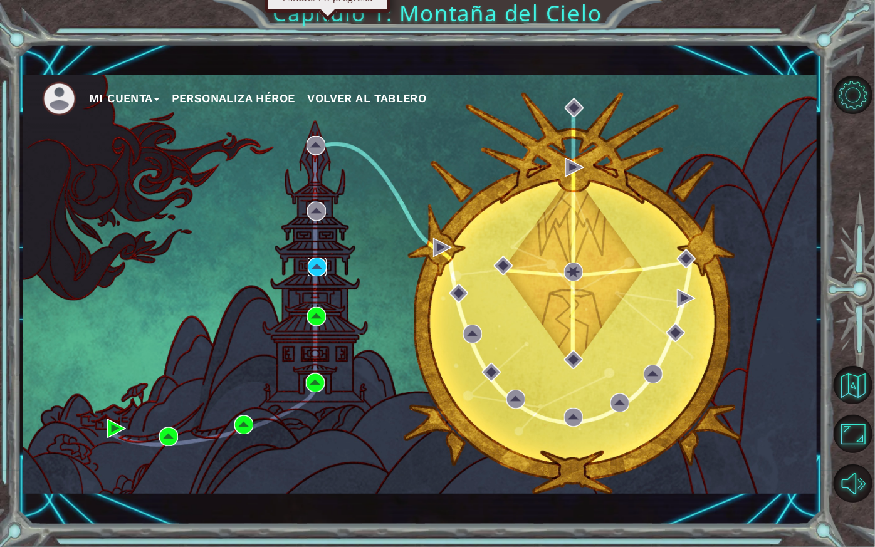
click at [319, 266] on img at bounding box center [317, 267] width 19 height 19
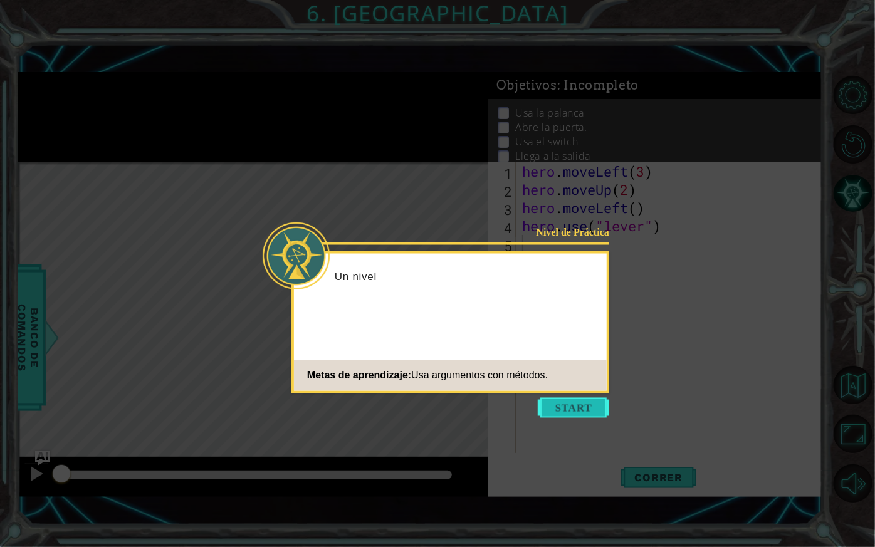
click at [576, 408] on button "Start" at bounding box center [573, 408] width 71 height 20
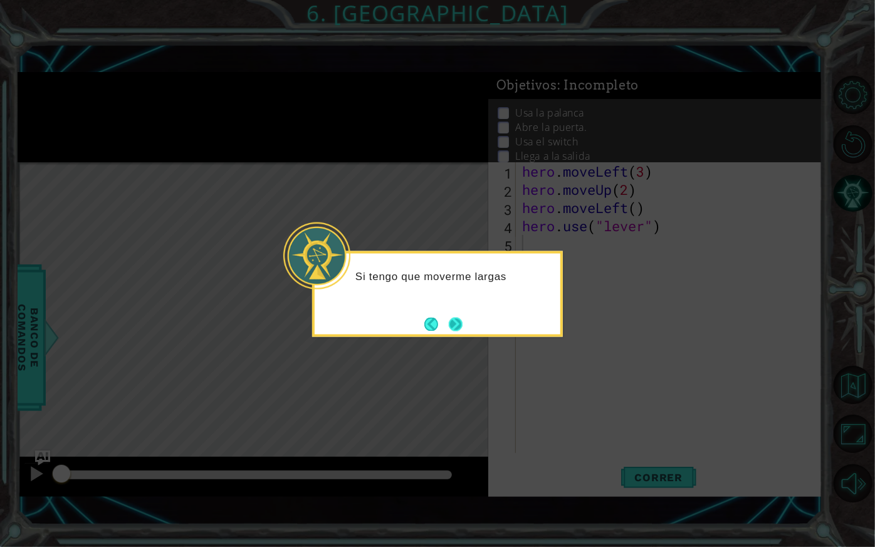
click at [450, 319] on button "Next" at bounding box center [456, 324] width 14 height 14
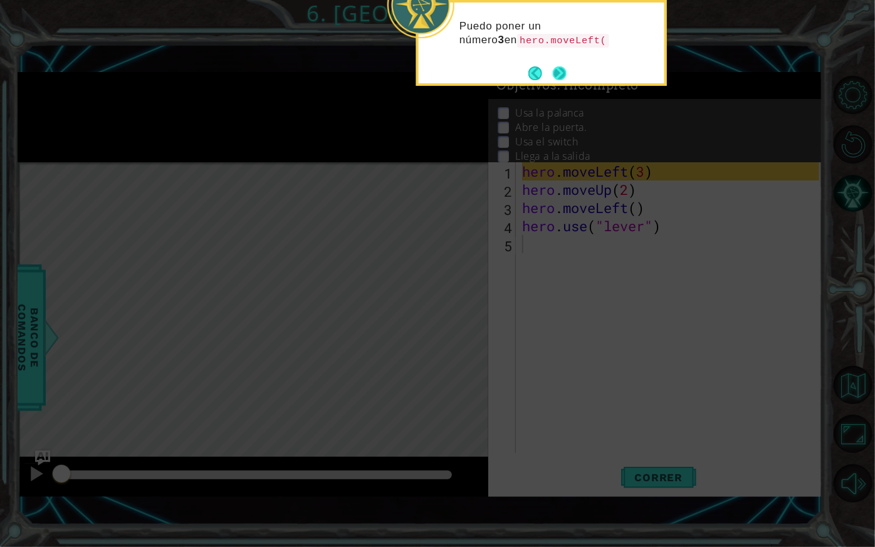
click at [553, 71] on button "Next" at bounding box center [560, 73] width 14 height 14
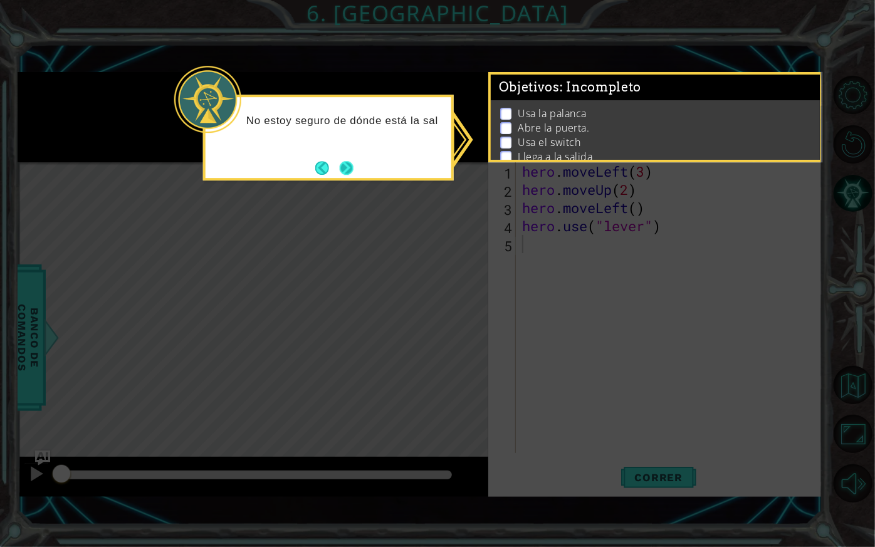
click at [345, 172] on button "Next" at bounding box center [347, 168] width 14 height 14
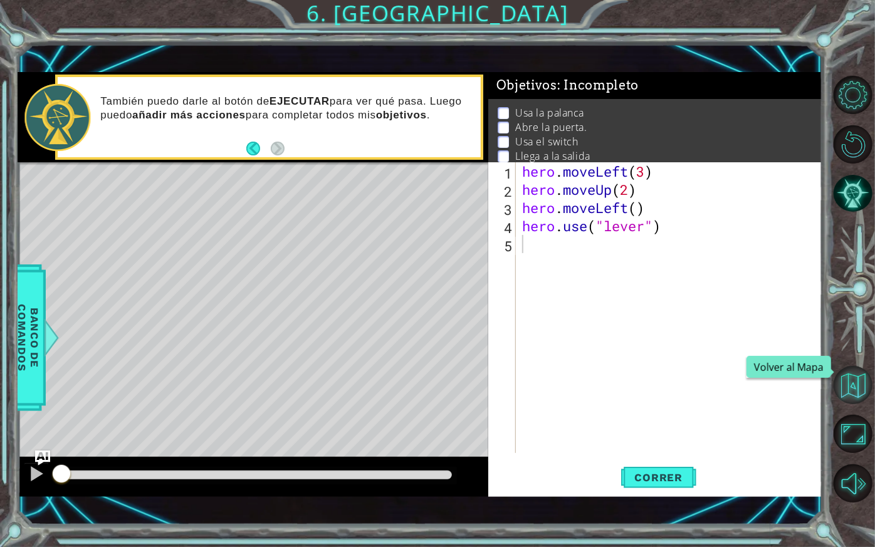
click at [844, 384] on button "Volver al Mapa" at bounding box center [853, 385] width 38 height 38
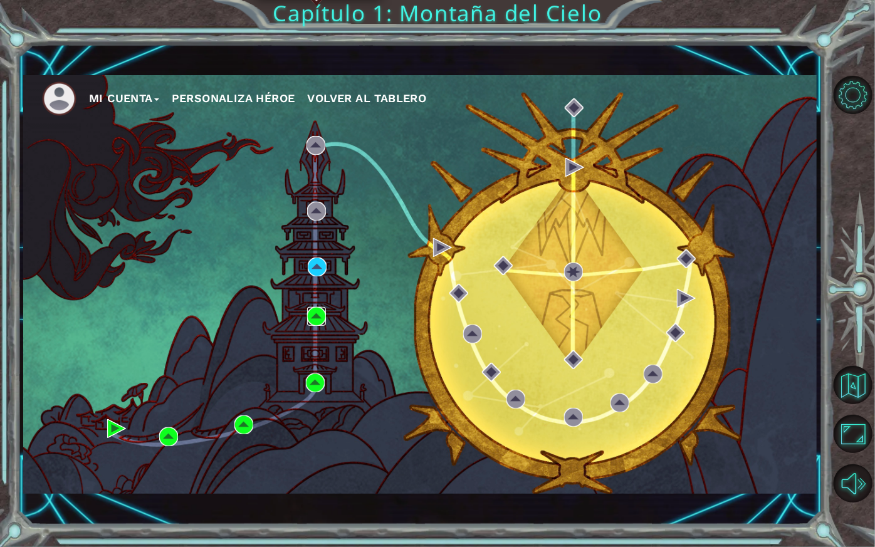
click at [314, 312] on img at bounding box center [316, 316] width 19 height 19
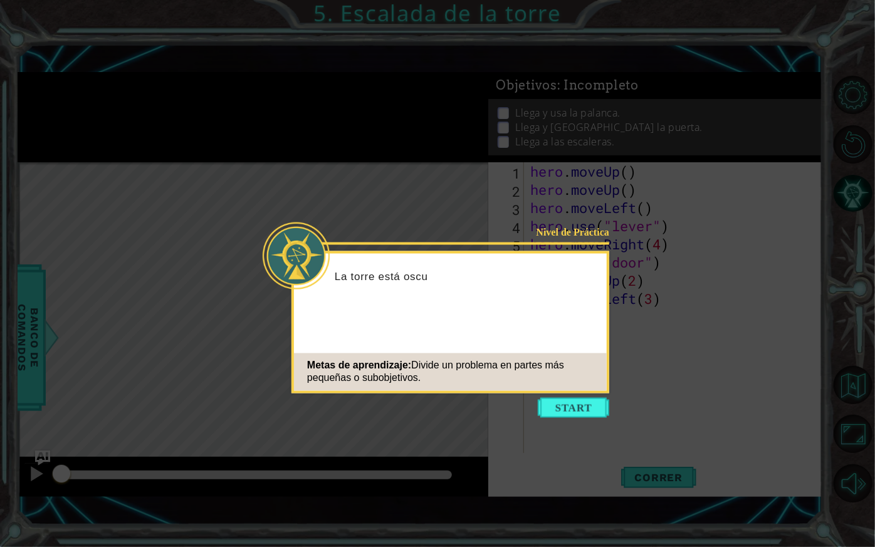
click at [555, 399] on button "Start" at bounding box center [573, 408] width 71 height 20
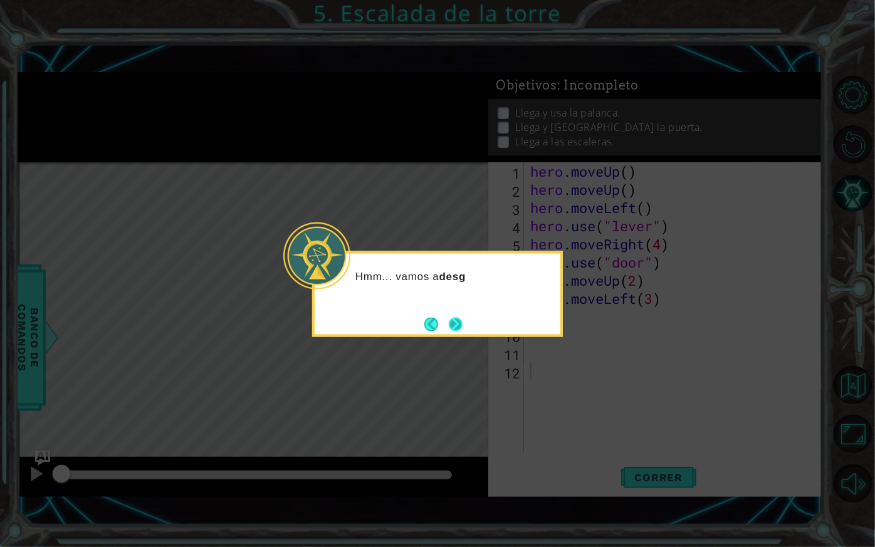
click at [463, 321] on button "Next" at bounding box center [456, 324] width 14 height 14
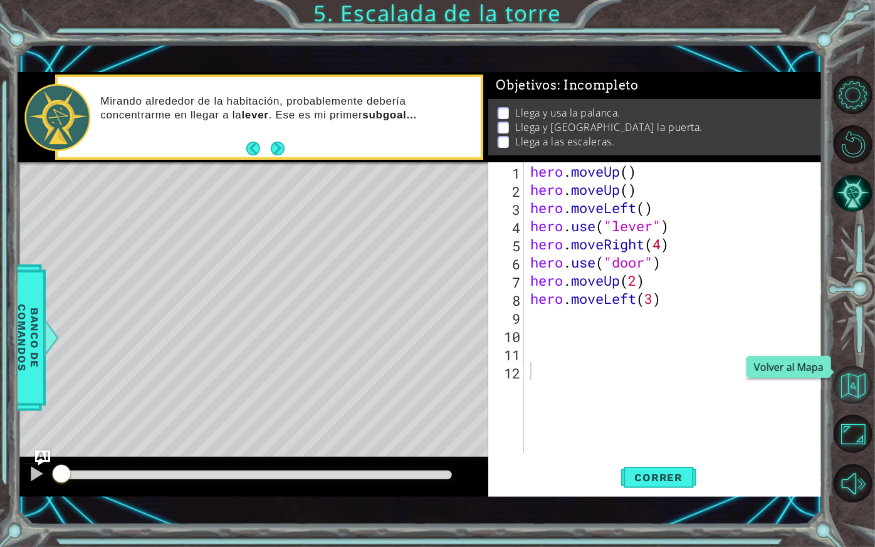
click at [855, 381] on button "Volver al Mapa" at bounding box center [853, 385] width 38 height 38
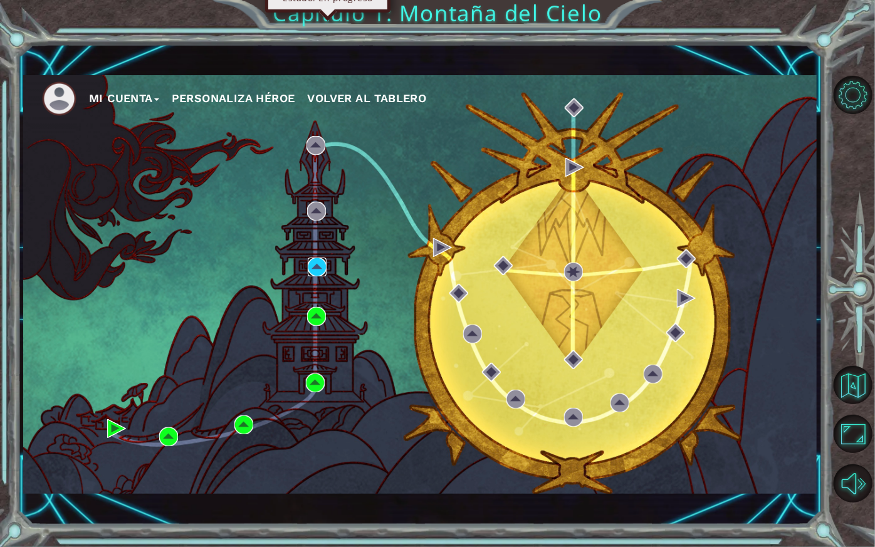
click at [321, 262] on img at bounding box center [317, 267] width 19 height 19
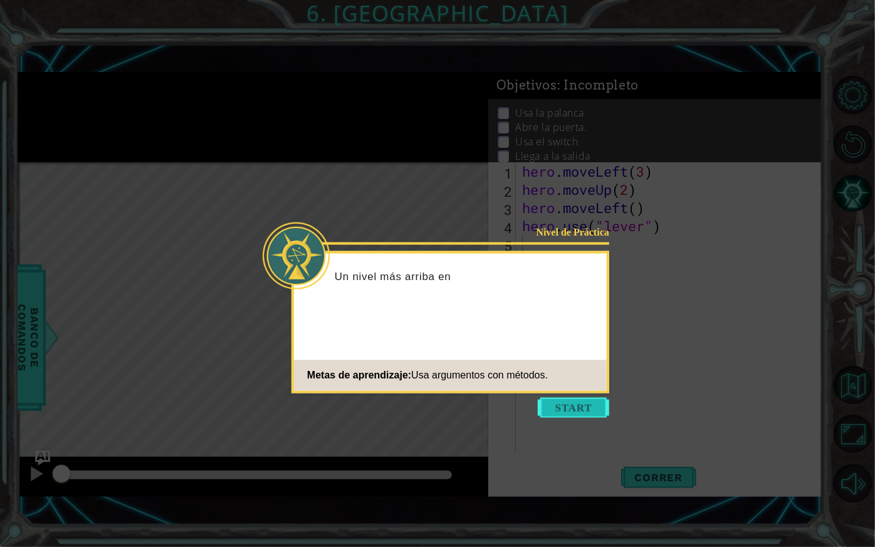
click at [575, 408] on button "Start" at bounding box center [573, 408] width 71 height 20
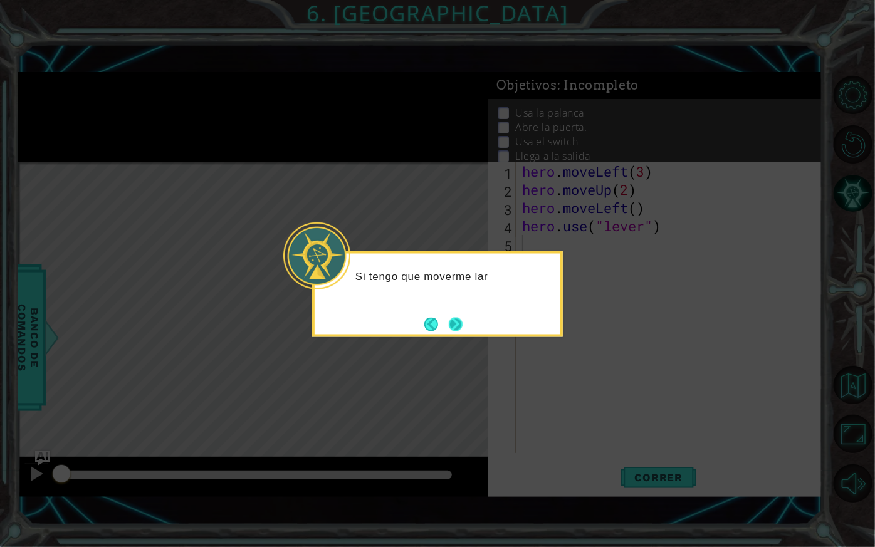
click at [457, 319] on button "Next" at bounding box center [456, 324] width 14 height 14
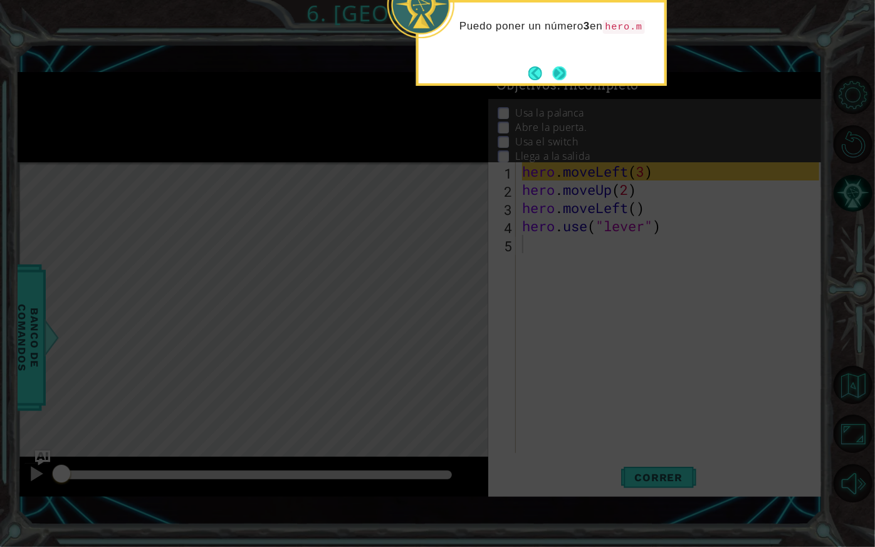
click at [561, 71] on button "Next" at bounding box center [560, 73] width 14 height 14
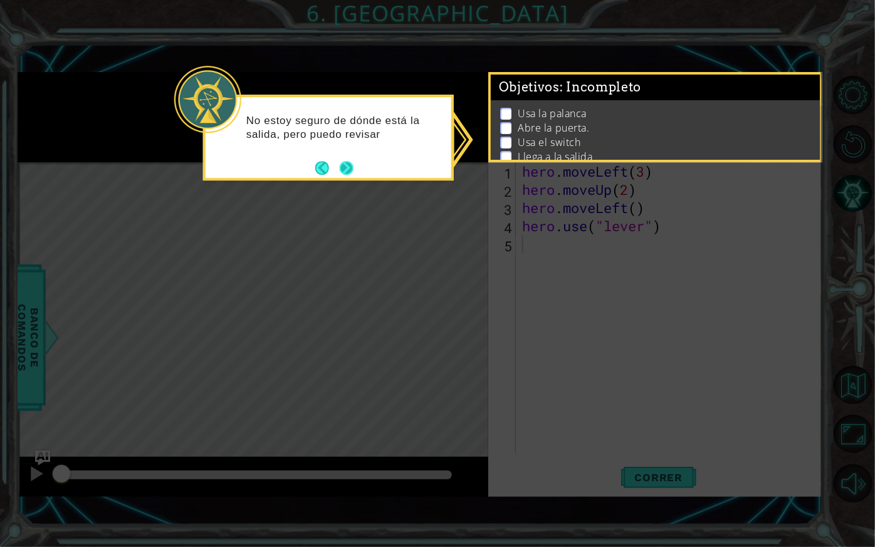
click at [345, 166] on button "Next" at bounding box center [347, 168] width 14 height 14
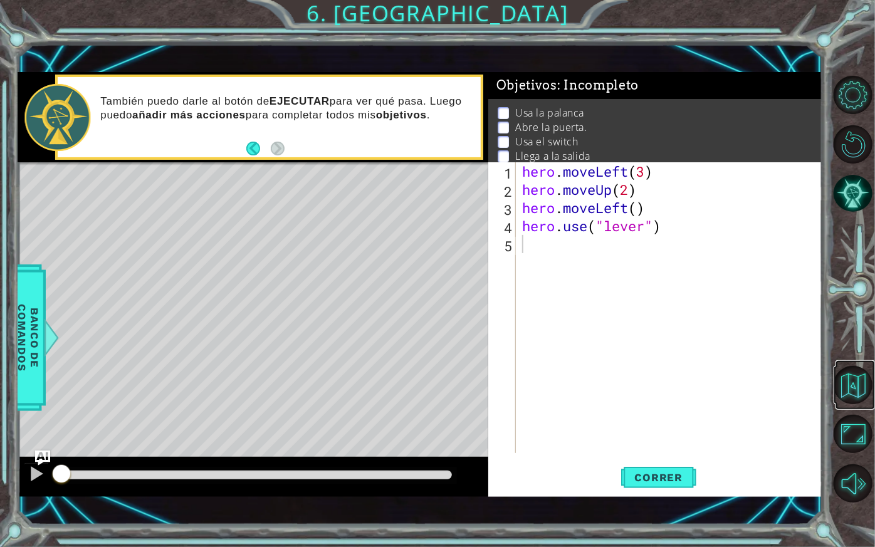
click at [858, 364] on link at bounding box center [856, 386] width 40 height 50
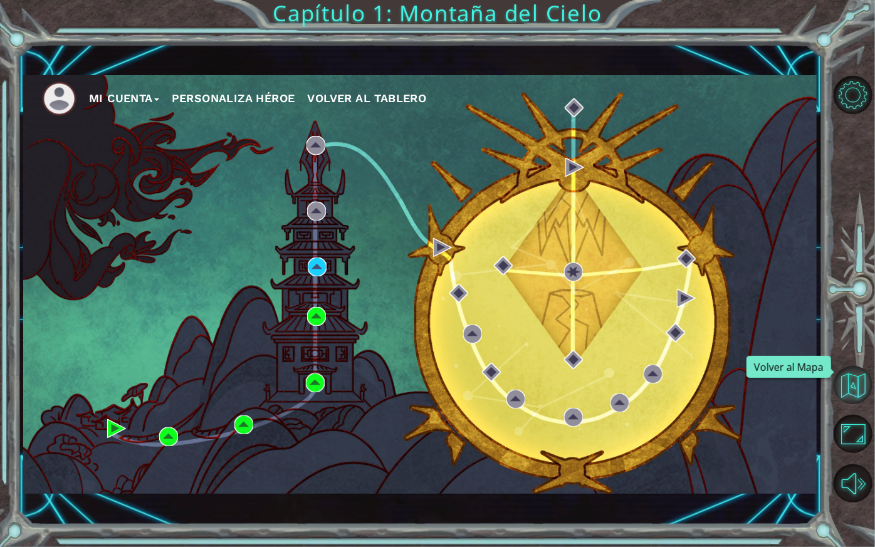
click at [862, 382] on button "Volver al Mapa" at bounding box center [853, 385] width 38 height 38
drag, startPoint x: 307, startPoint y: 532, endPoint x: 313, endPoint y: 523, distance: 10.4
click at [313, 475] on div "Mi Cuenta Personaliza Héroe Volver al Tablero Capítulo 1: Montaña del Cielo" at bounding box center [437, 273] width 875 height 547
click at [396, 420] on div "Mi Cuenta Personaliza Héroe Volver al Tablero" at bounding box center [420, 284] width 794 height 419
click at [858, 389] on button "Volver al Mapa" at bounding box center [853, 385] width 38 height 38
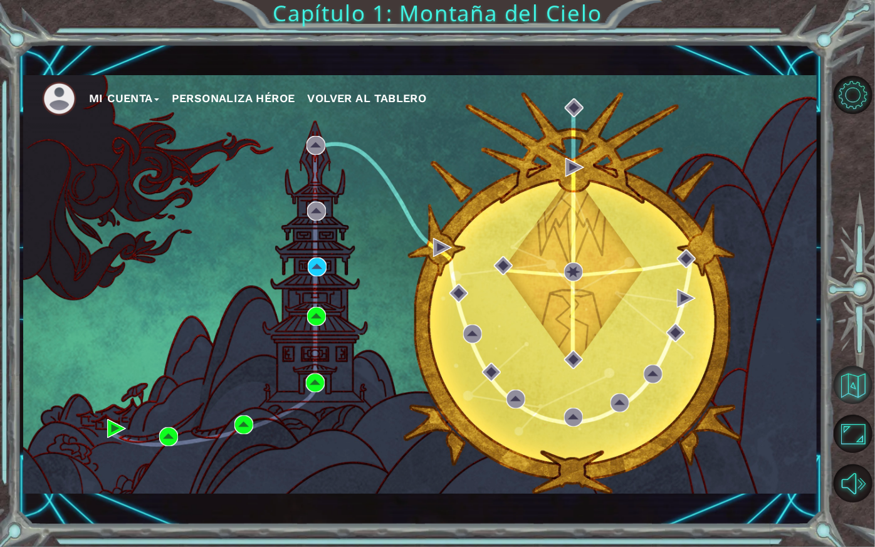
click at [858, 389] on button "Volver al Mapa" at bounding box center [853, 385] width 38 height 38
click at [857, 390] on button "Volver al Mapa" at bounding box center [853, 385] width 38 height 38
click at [319, 258] on img at bounding box center [317, 267] width 19 height 19
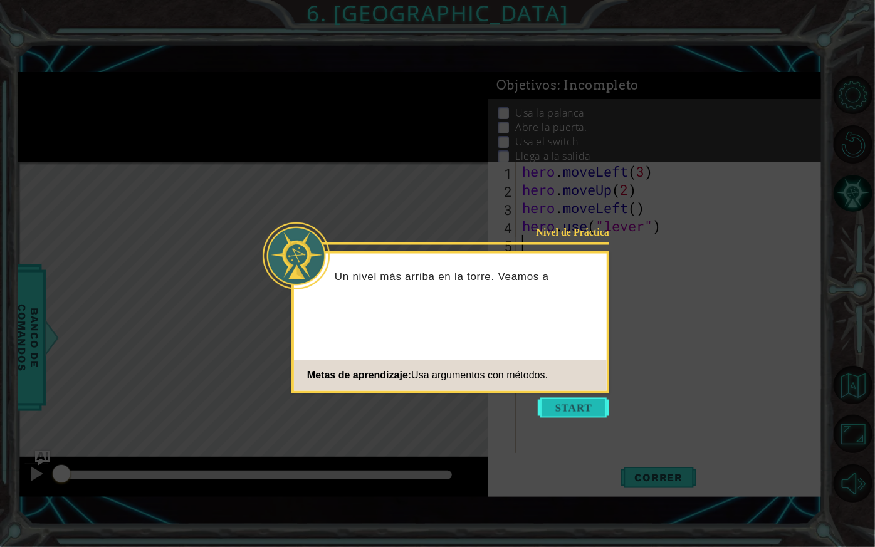
click at [586, 404] on button "Start" at bounding box center [573, 408] width 71 height 20
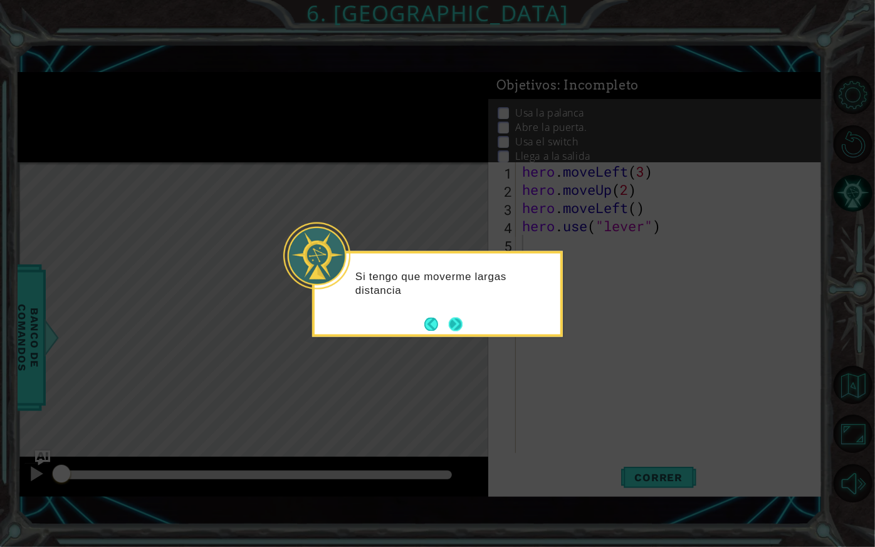
click at [458, 327] on button "Next" at bounding box center [456, 324] width 14 height 14
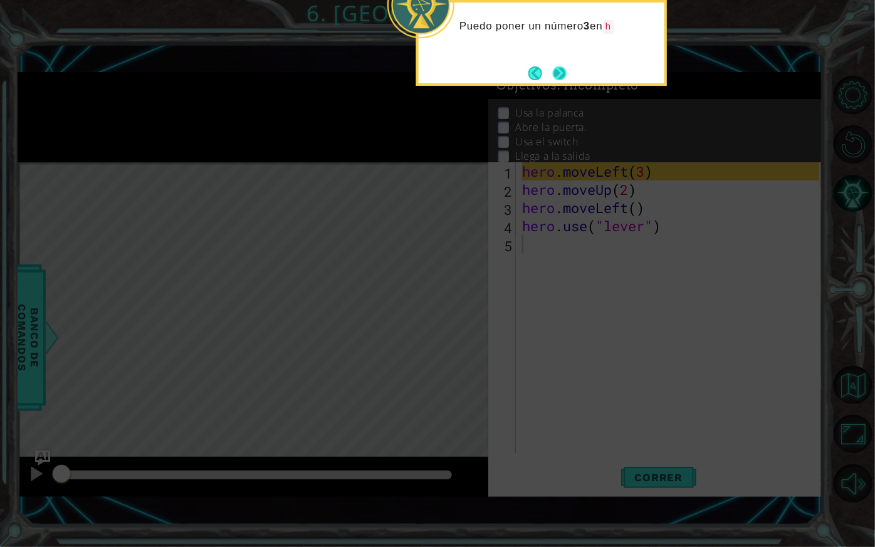
click at [555, 77] on button "Next" at bounding box center [560, 73] width 14 height 14
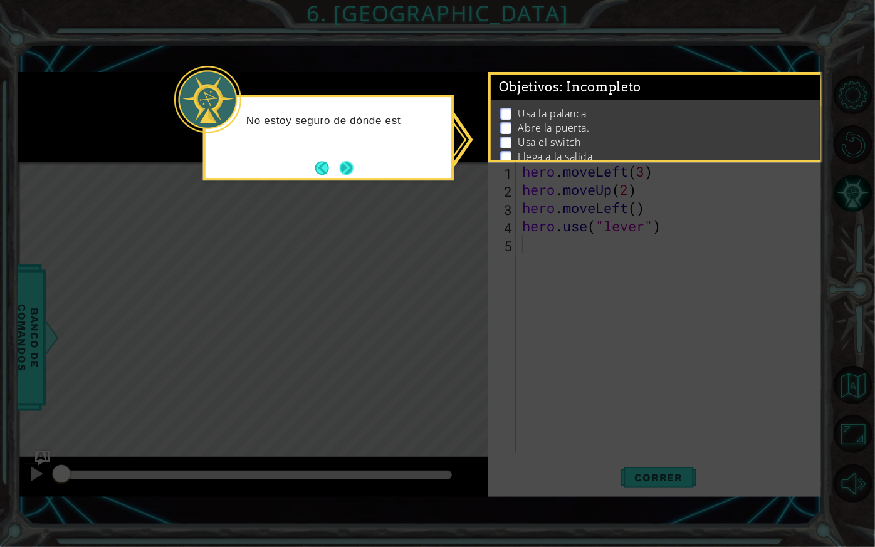
click at [340, 175] on button "Next" at bounding box center [347, 168] width 14 height 14
